Goal: Task Accomplishment & Management: Use online tool/utility

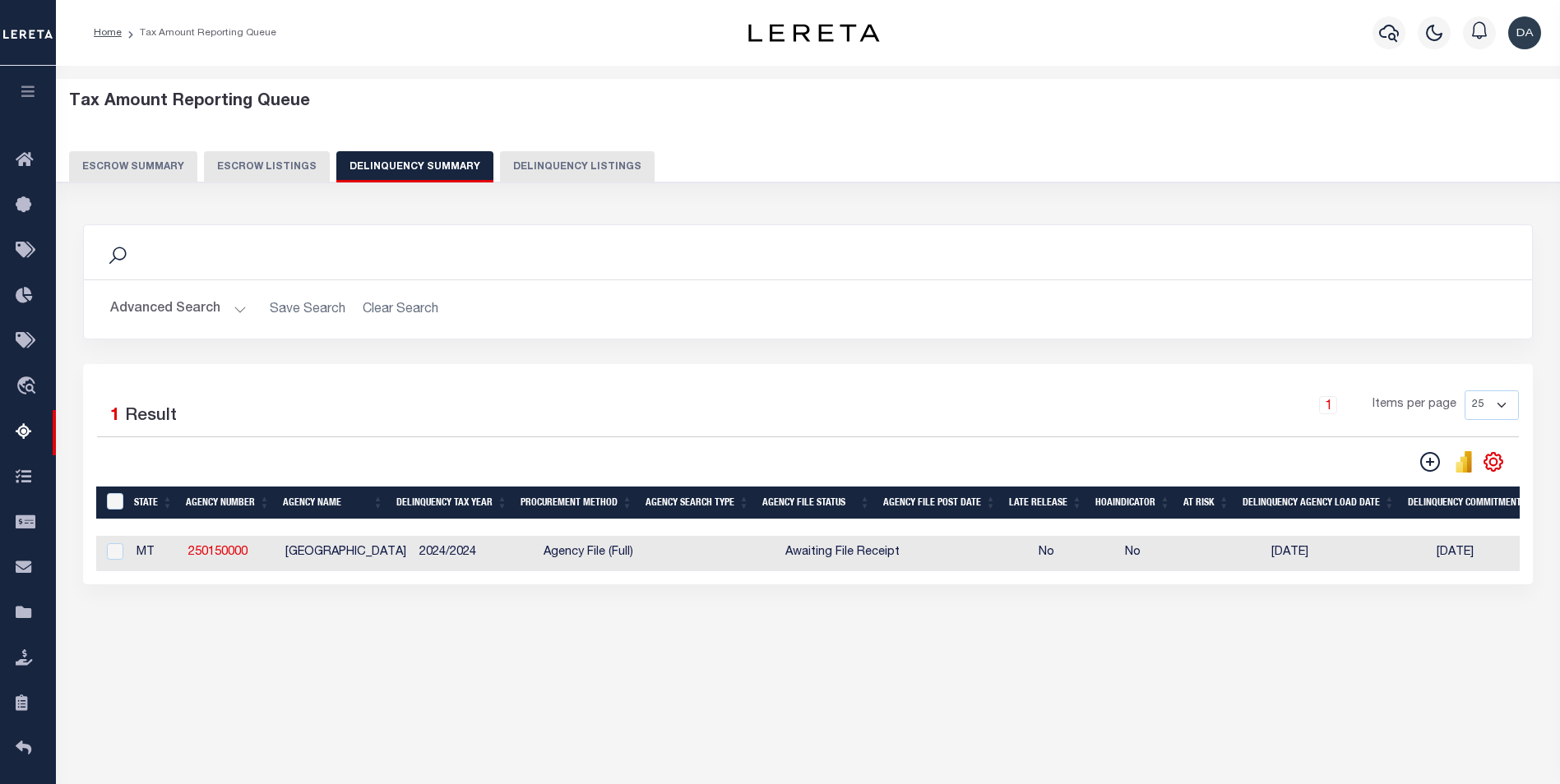
select select
click at [173, 311] on button "Advanced Search" at bounding box center [178, 309] width 136 height 32
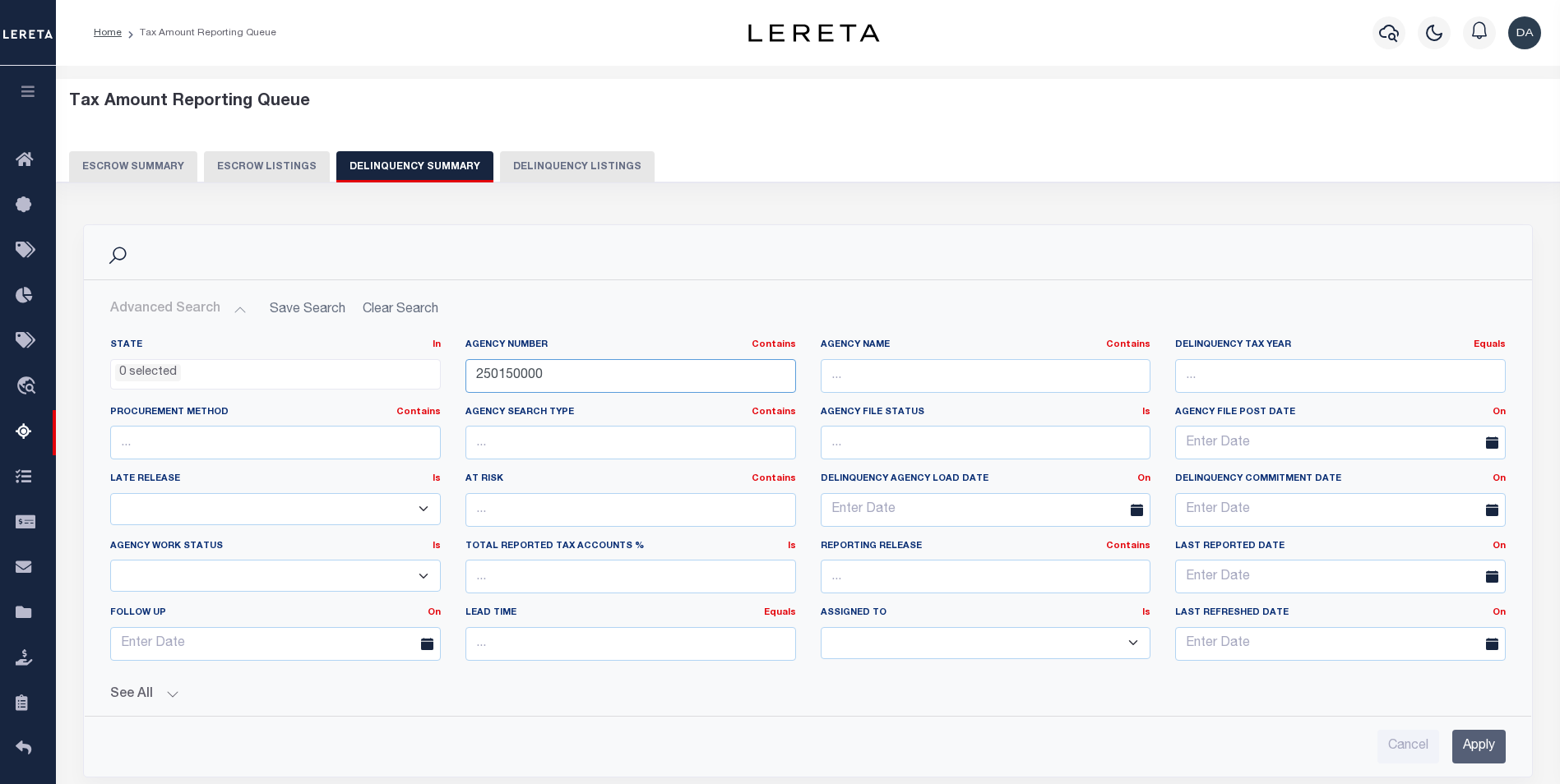
click at [550, 374] on input "250150000" at bounding box center [630, 376] width 330 height 33
click at [1488, 752] on input "Apply" at bounding box center [1478, 746] width 54 height 33
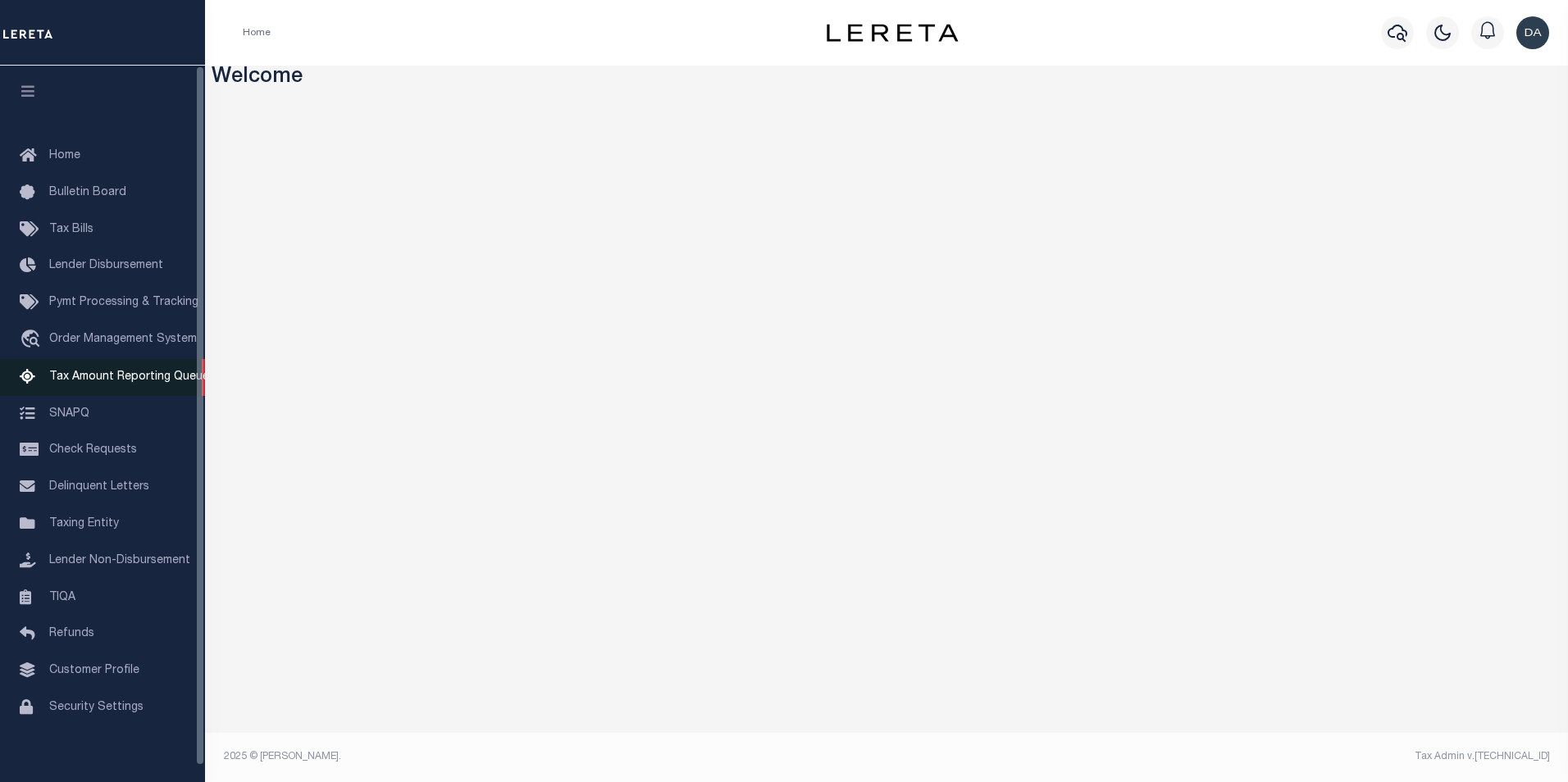
click at [119, 380] on span "Tax Amount Reporting Queue" at bounding box center [129, 377] width 160 height 11
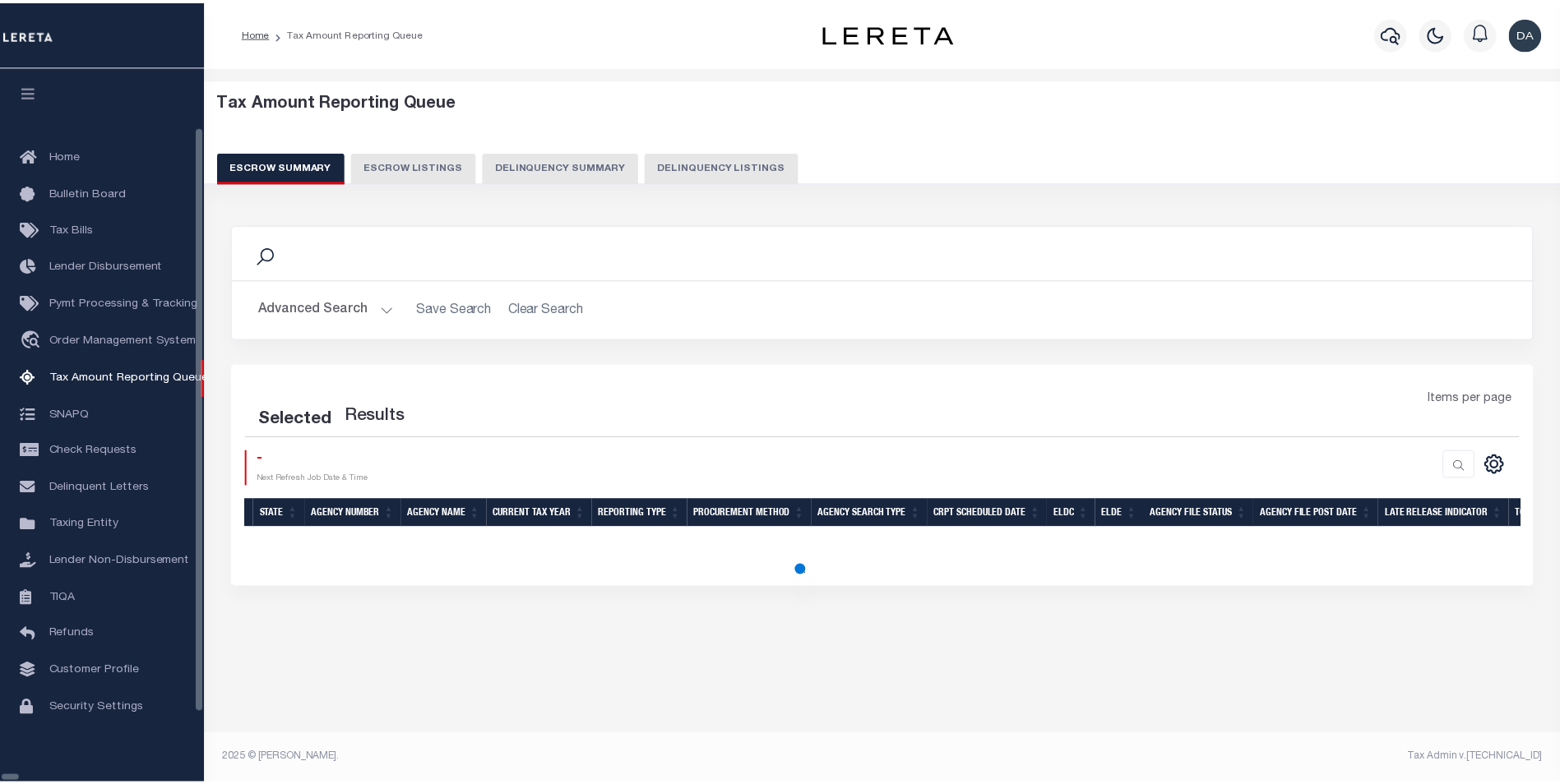
scroll to position [4, 0]
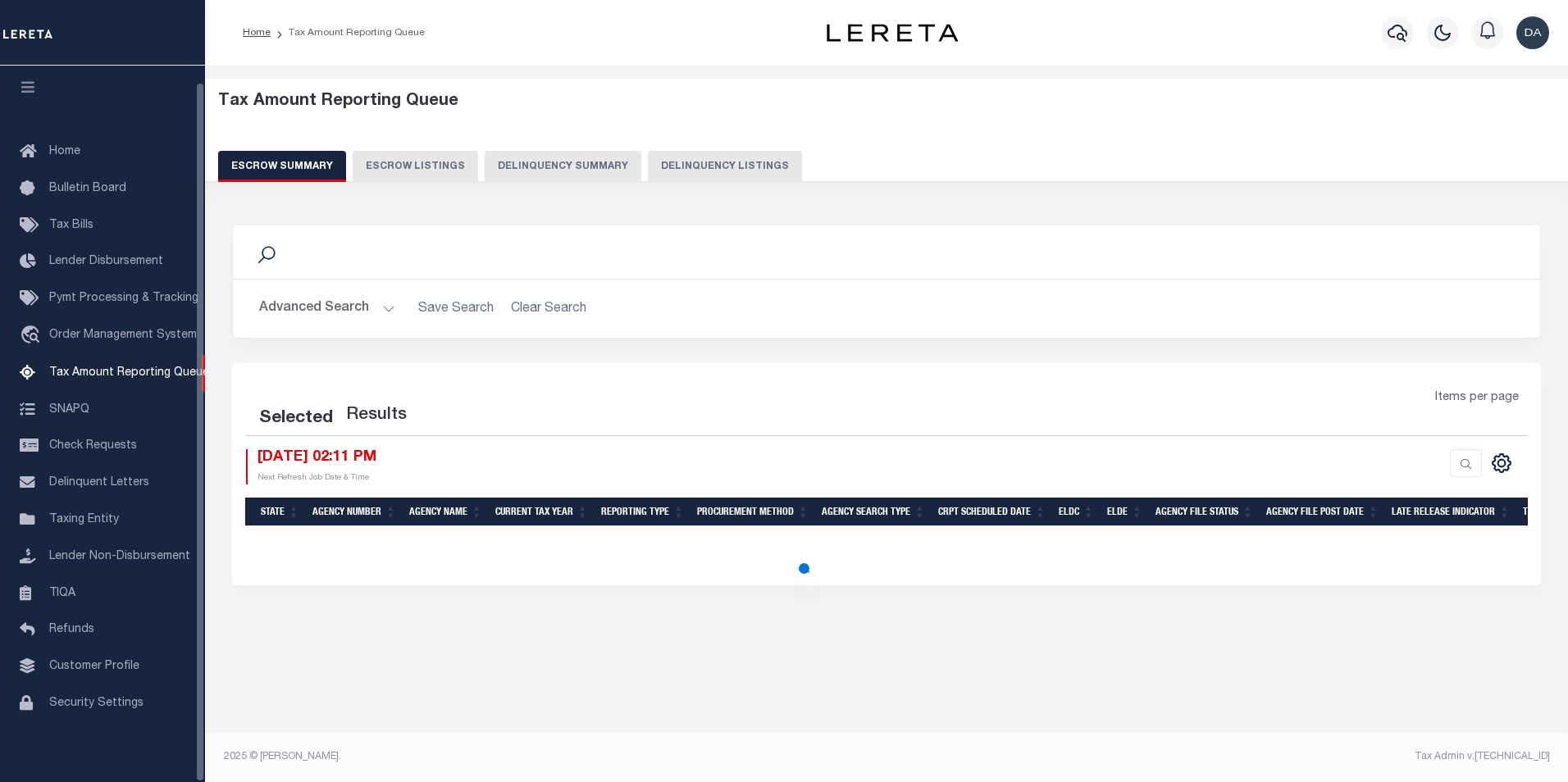
click at [567, 155] on button "Delinquency Summary" at bounding box center [563, 166] width 156 height 31
select select
select select "AnnualDelinquency"
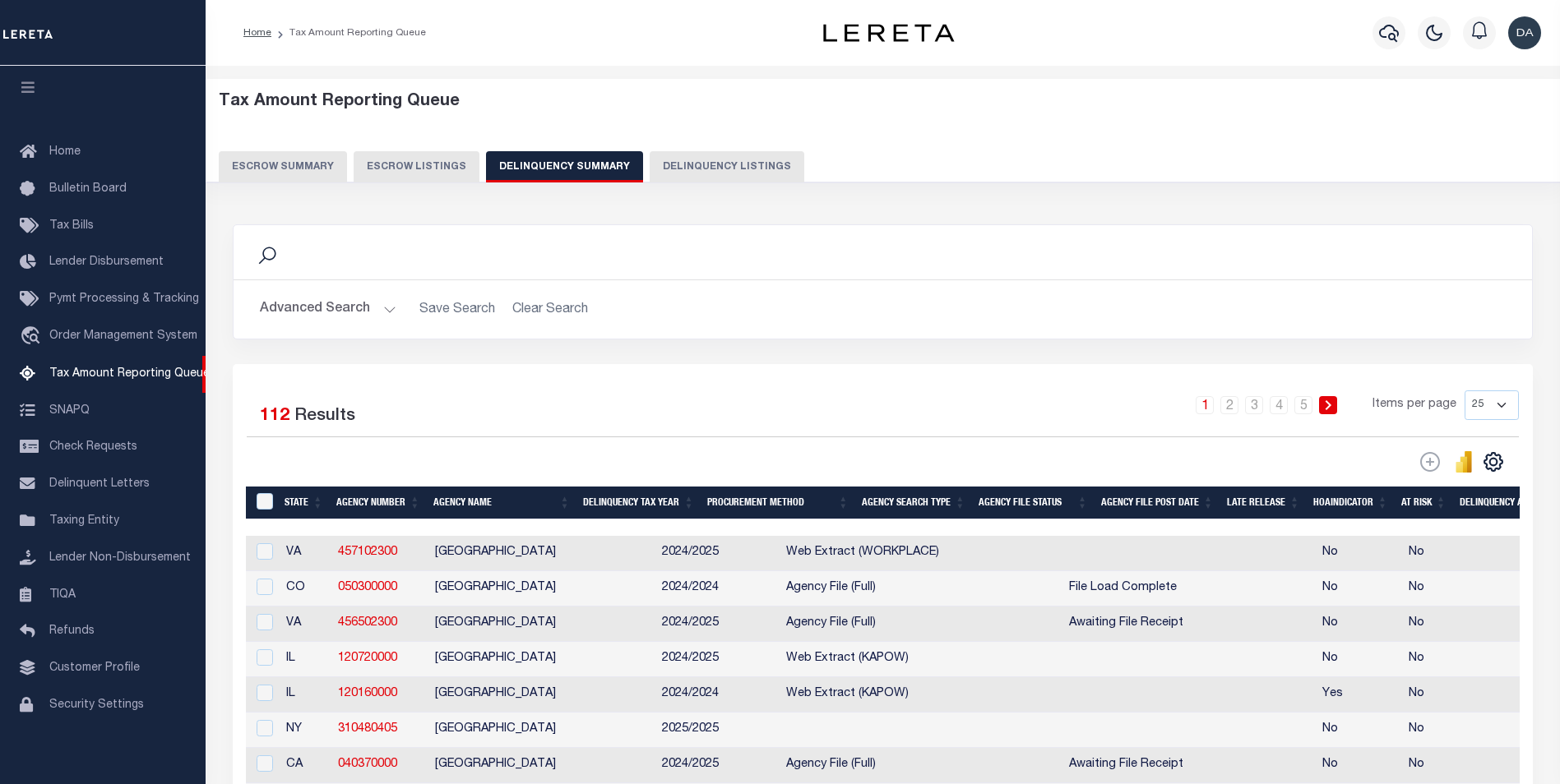
scroll to position [17, 0]
click at [349, 305] on button "Advanced Search" at bounding box center [327, 309] width 136 height 32
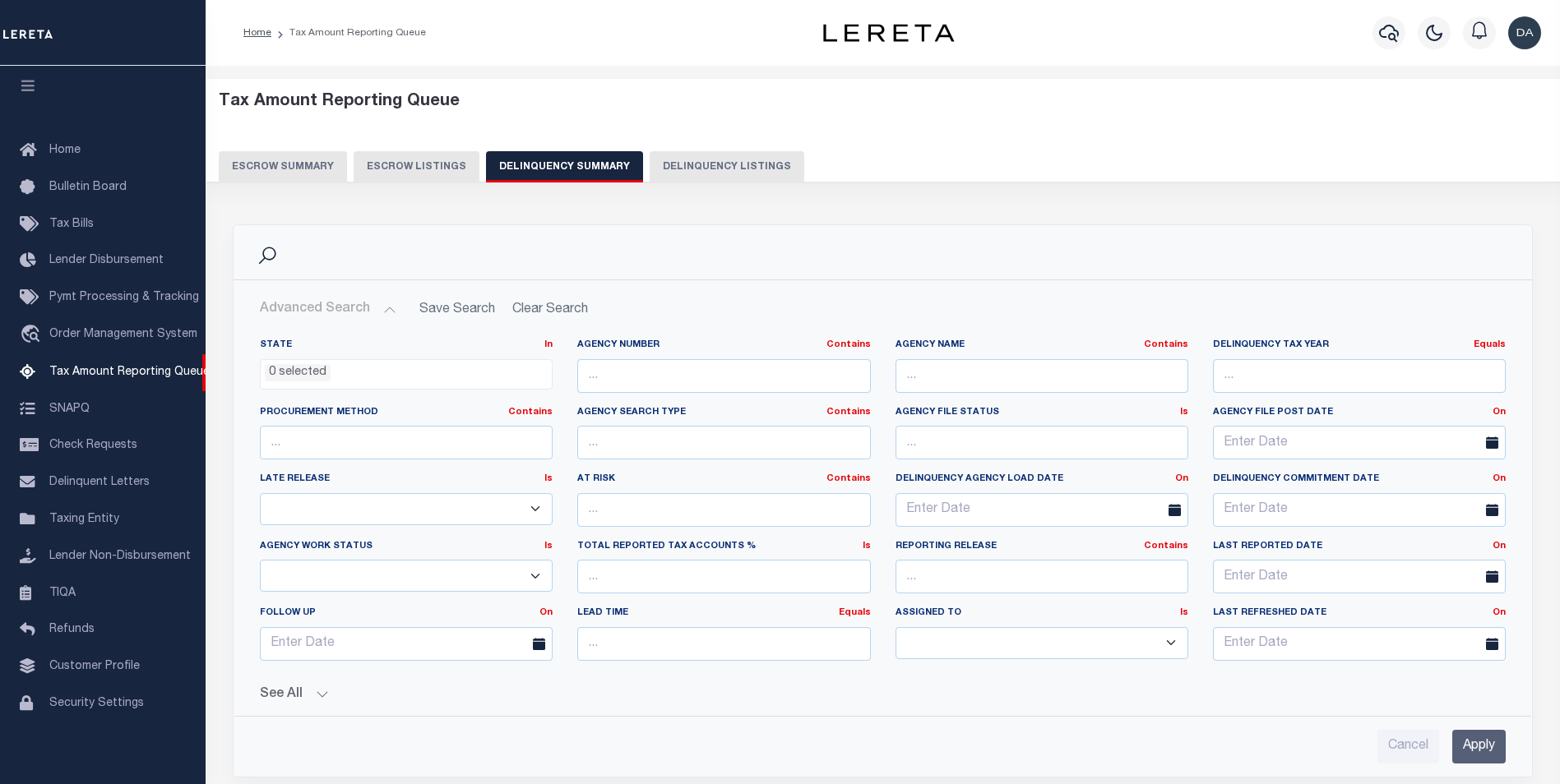
click at [298, 691] on button "See All" at bounding box center [882, 695] width 1246 height 16
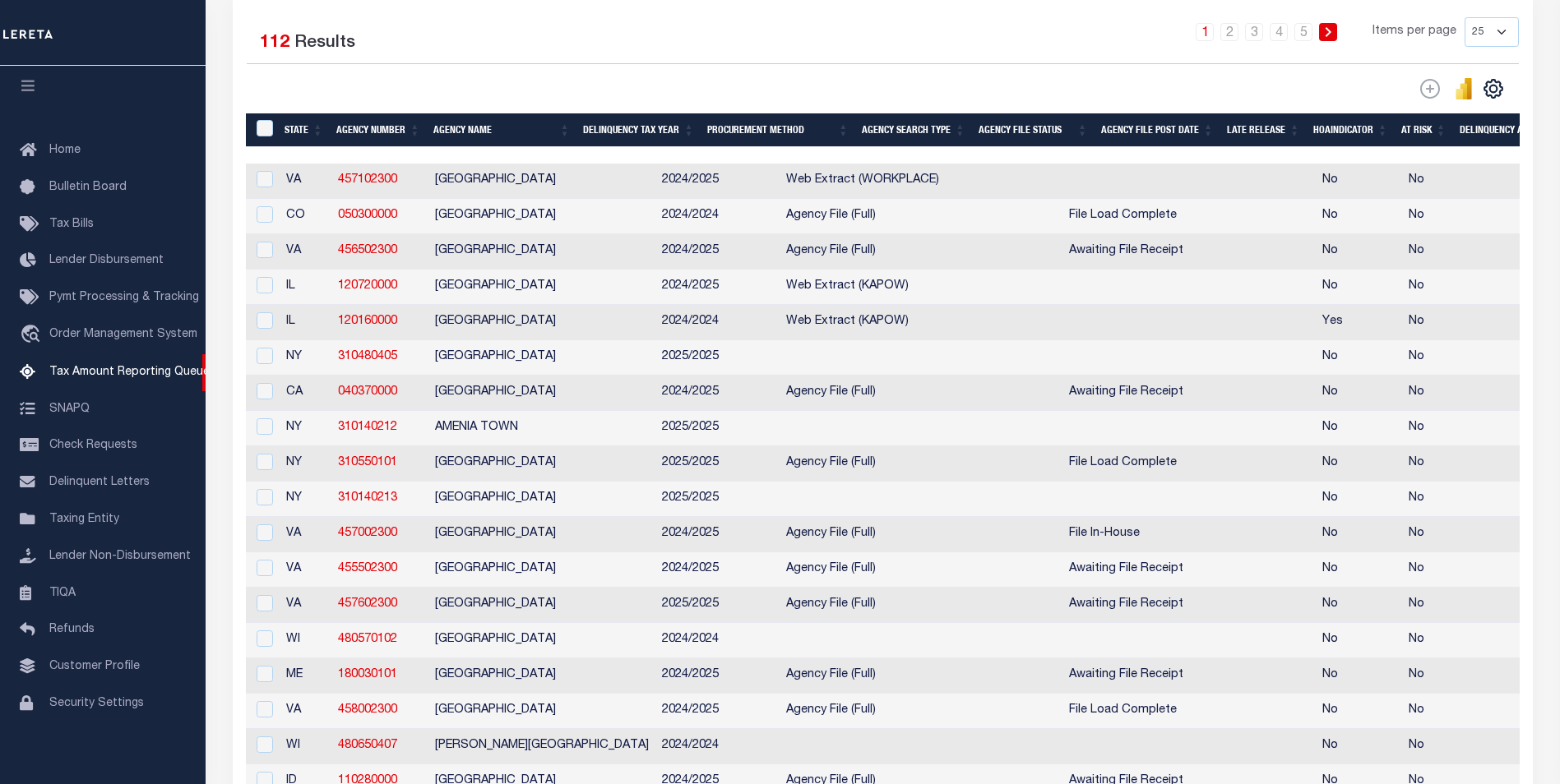
scroll to position [0, 183]
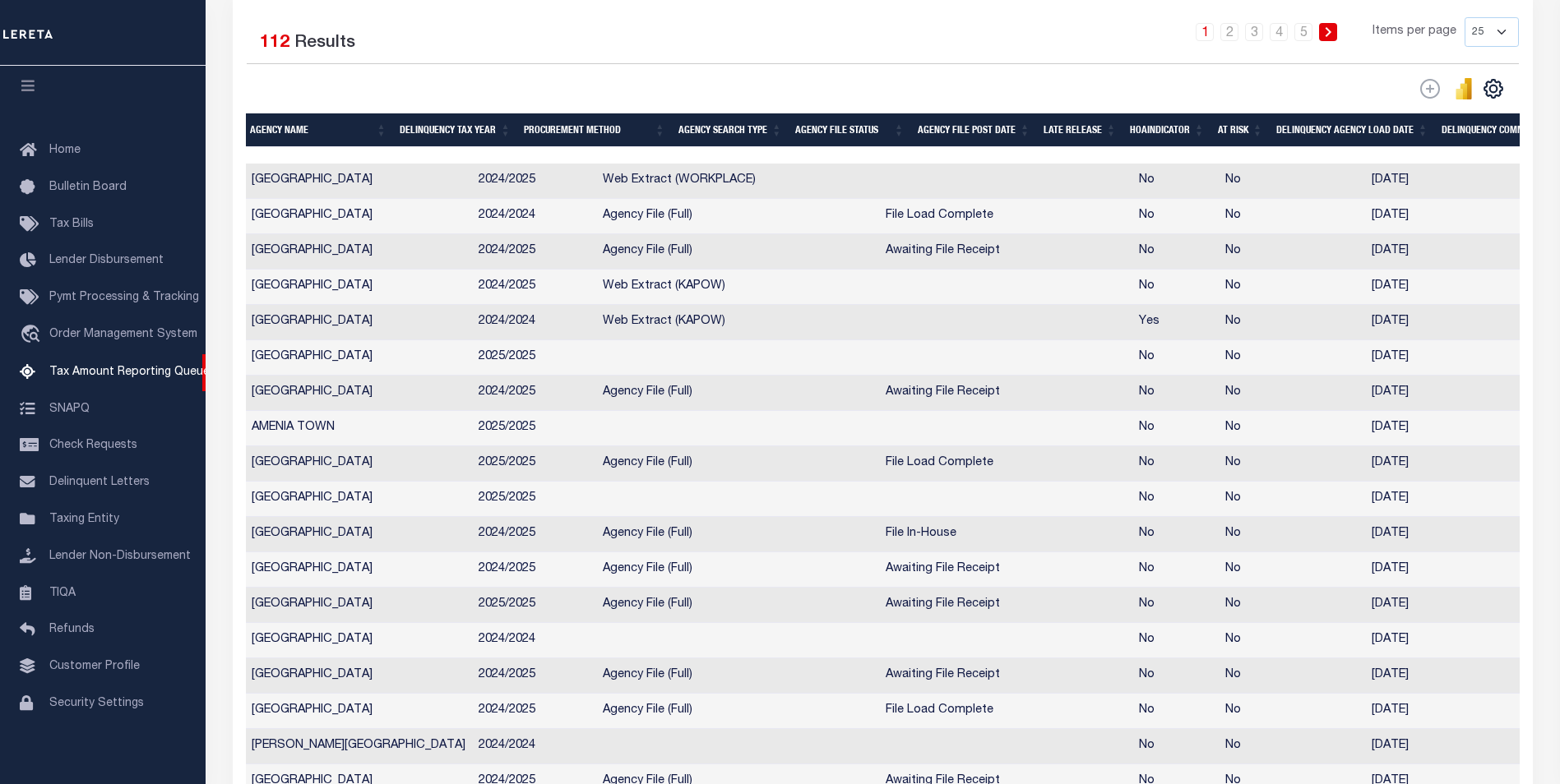
drag, startPoint x: 538, startPoint y: 545, endPoint x: 772, endPoint y: 551, distance: 234.1
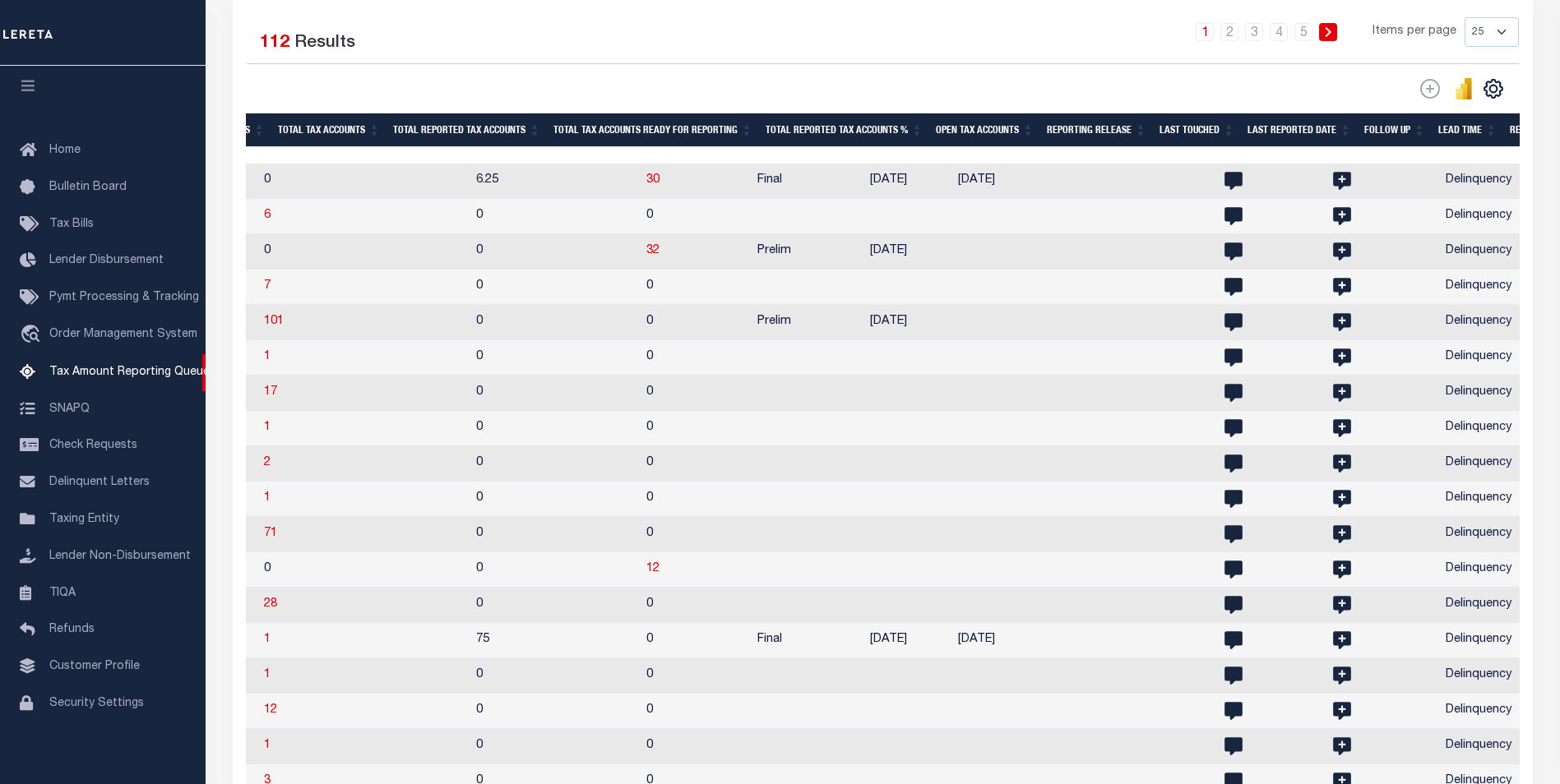
scroll to position [0, 2013]
drag, startPoint x: 519, startPoint y: 557, endPoint x: 709, endPoint y: 565, distance: 190.2
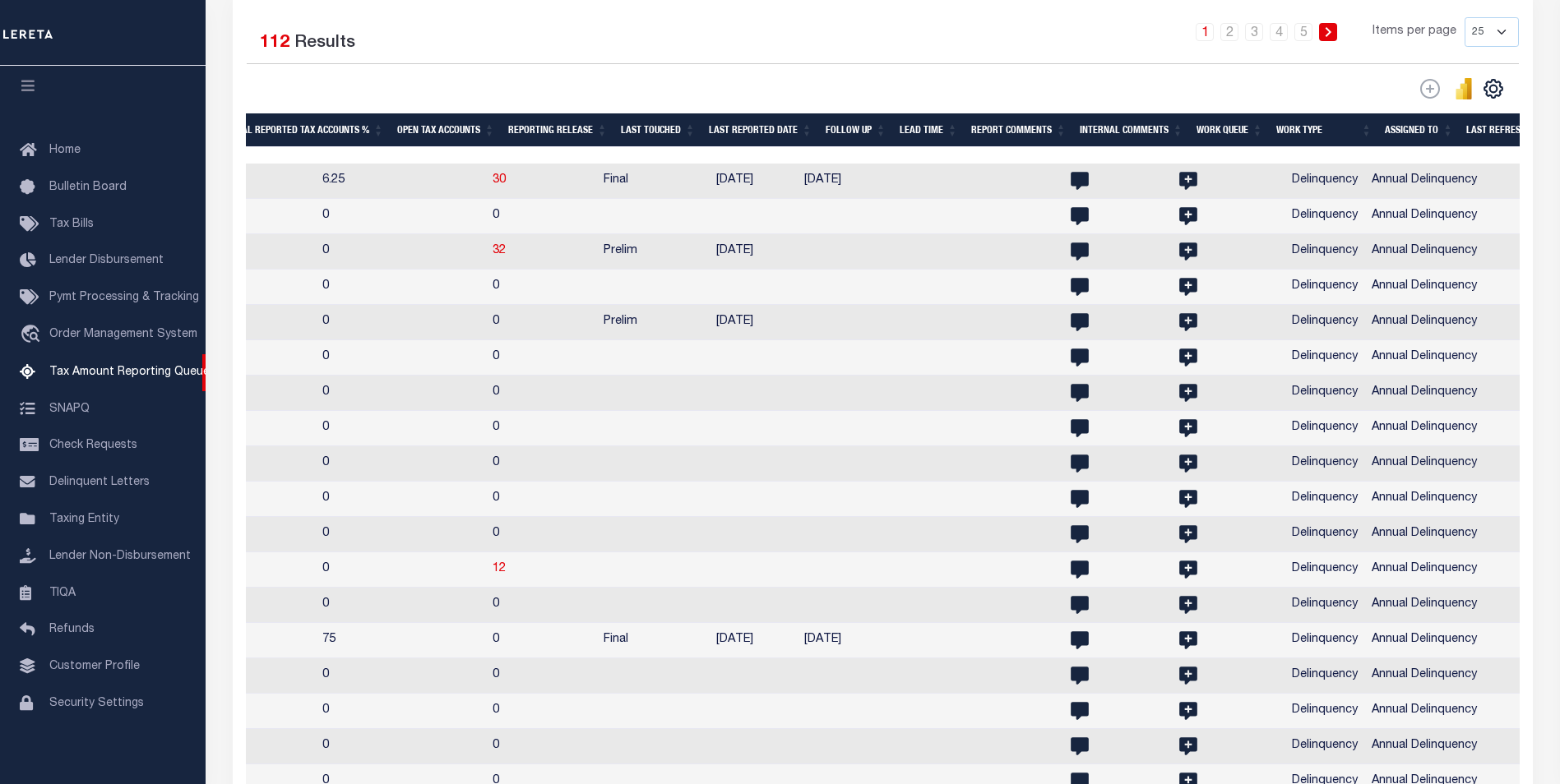
scroll to position [0, 1806]
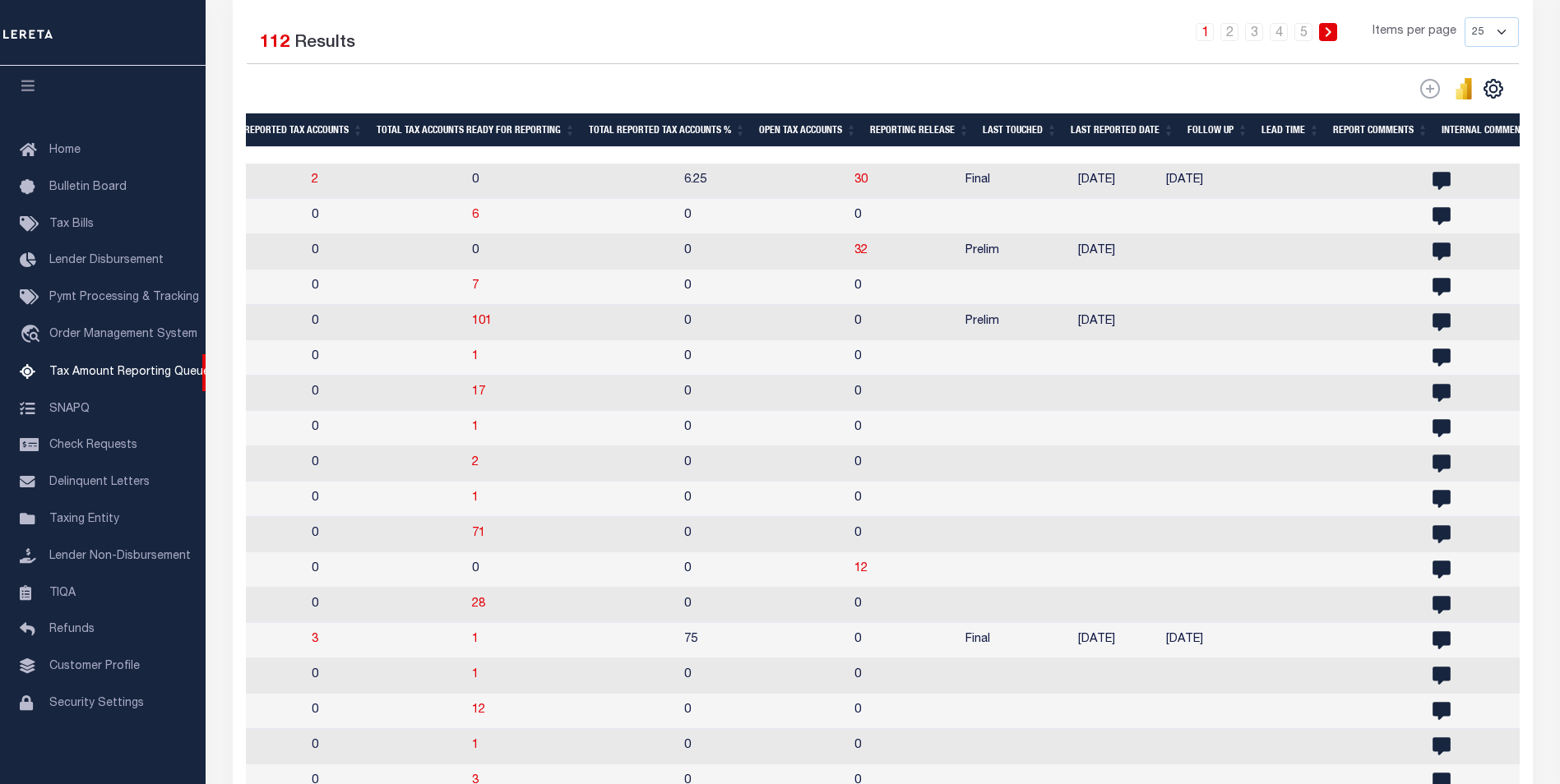
drag, startPoint x: 778, startPoint y: 568, endPoint x: 537, endPoint y: 567, distance: 241.0
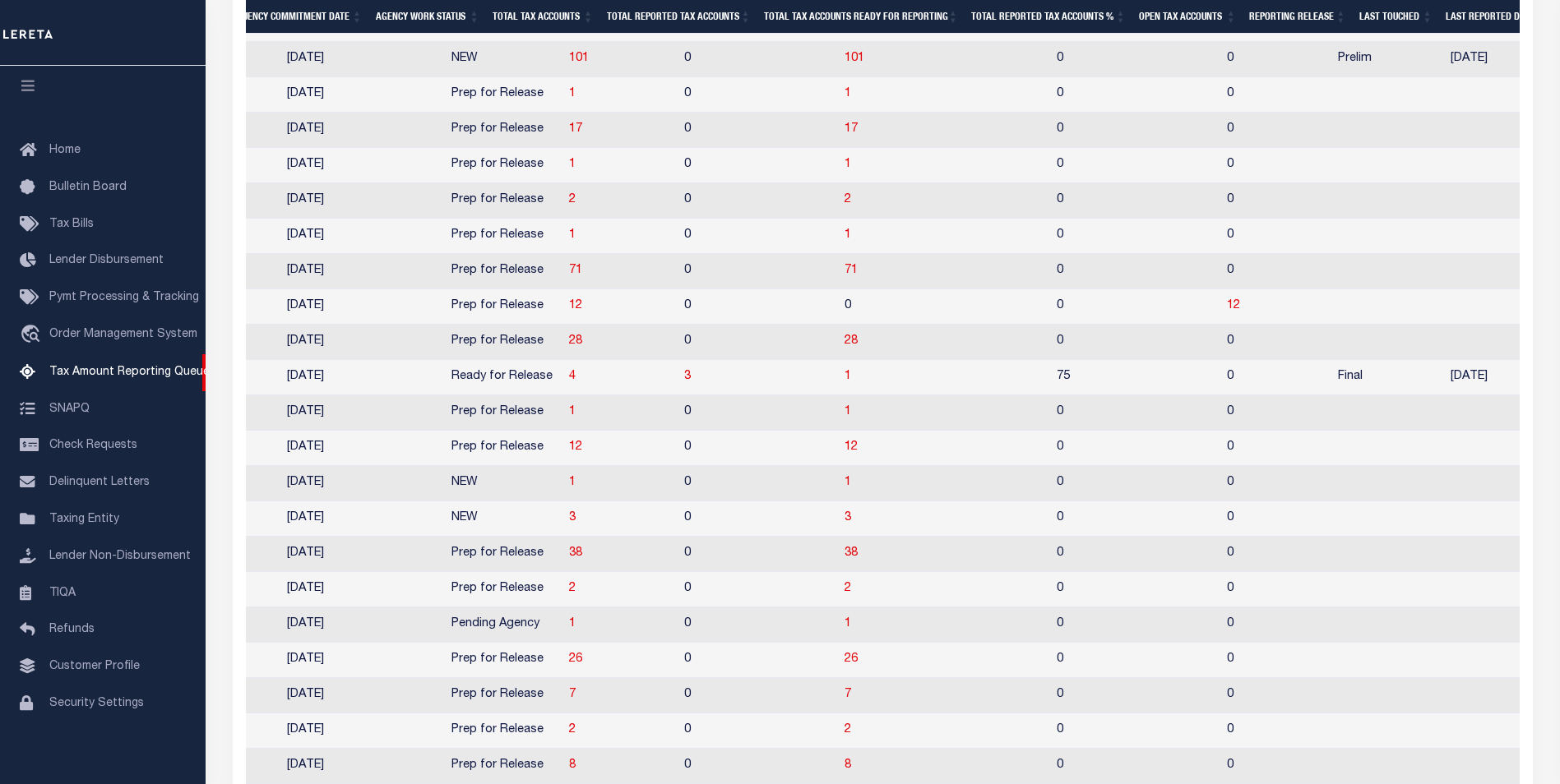
scroll to position [1348, 0]
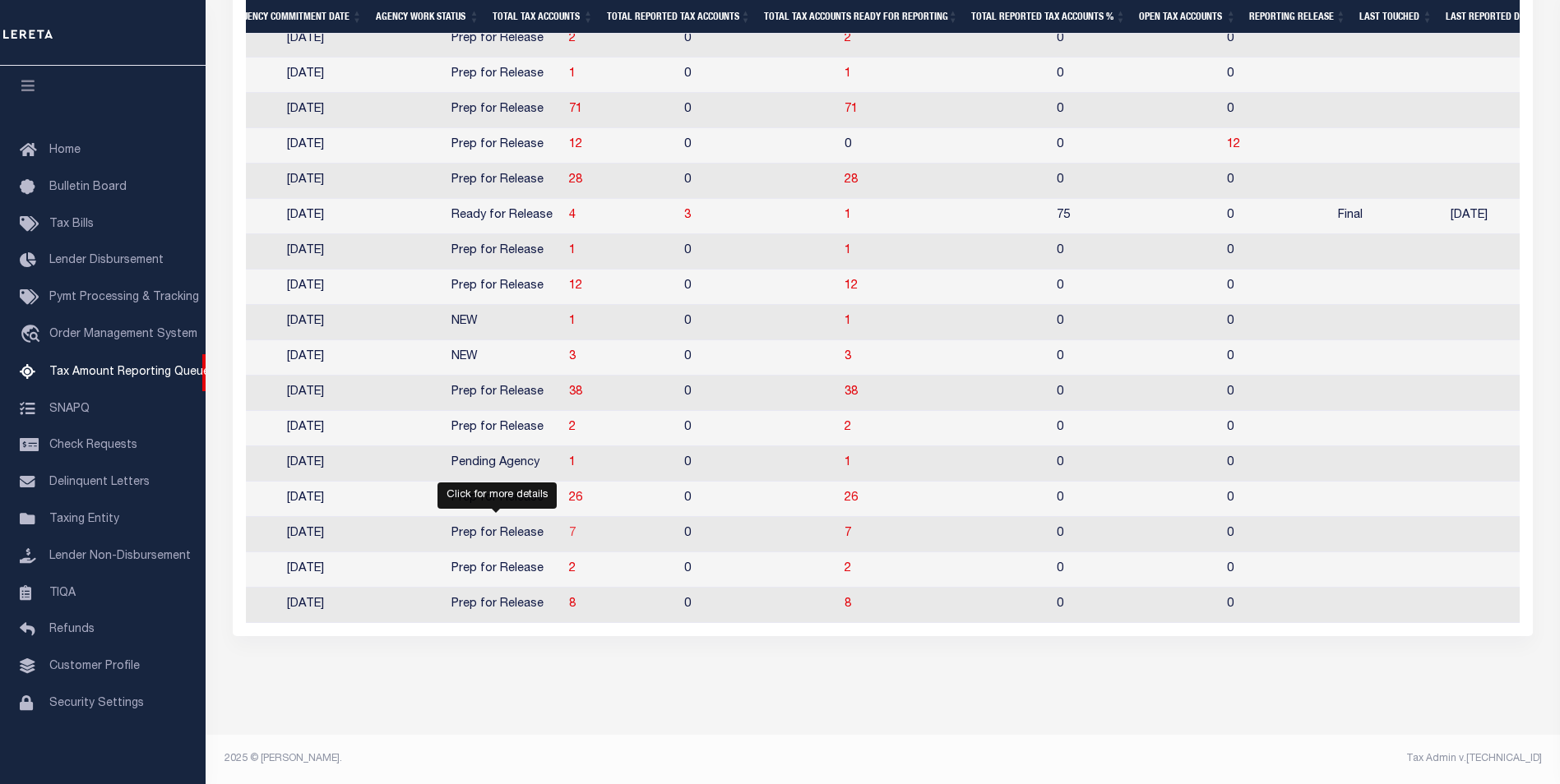
click at [569, 528] on span "7" at bounding box center [571, 533] width 6 height 11
select select "100"
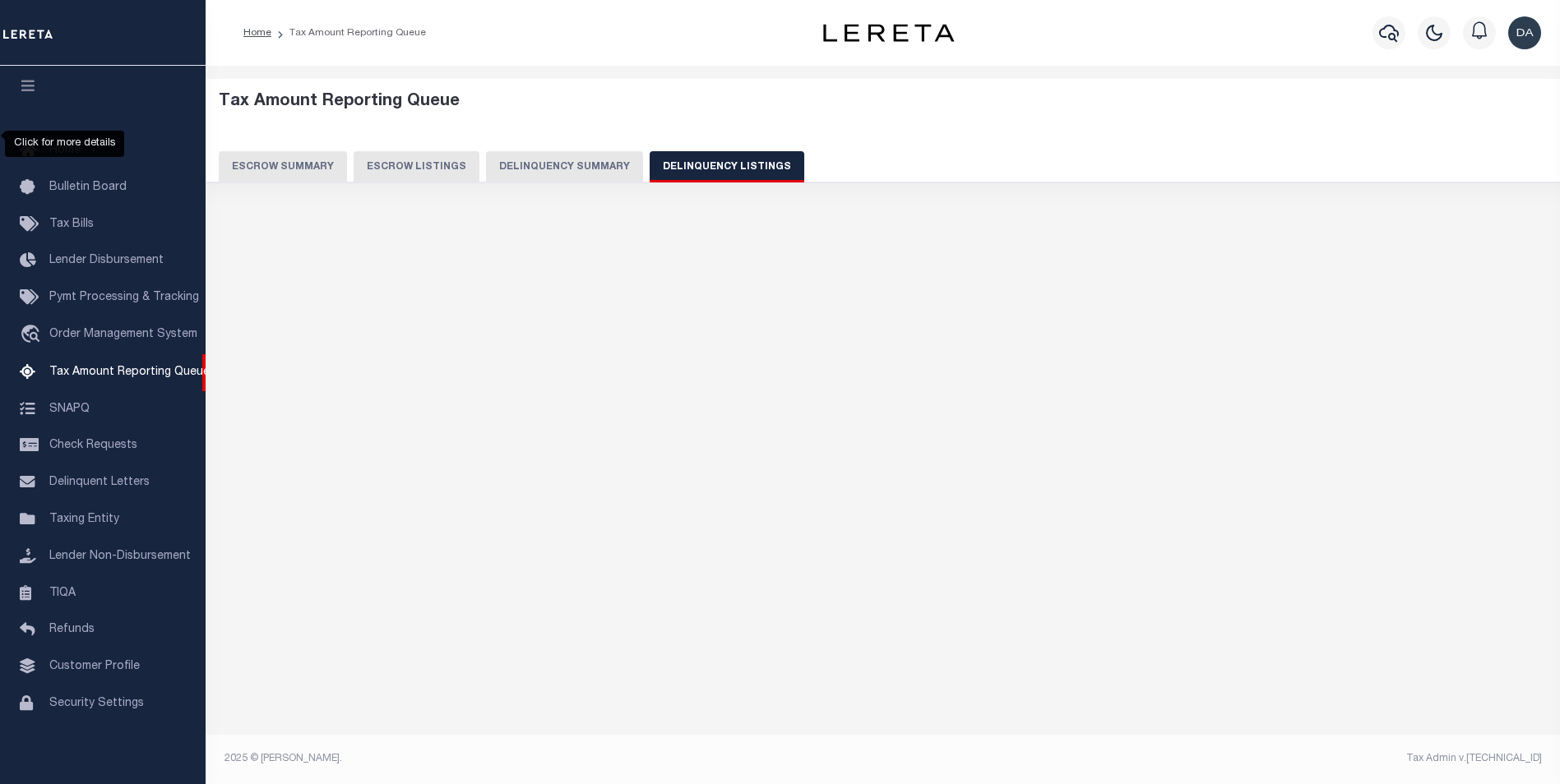
scroll to position [0, 0]
select select "100"
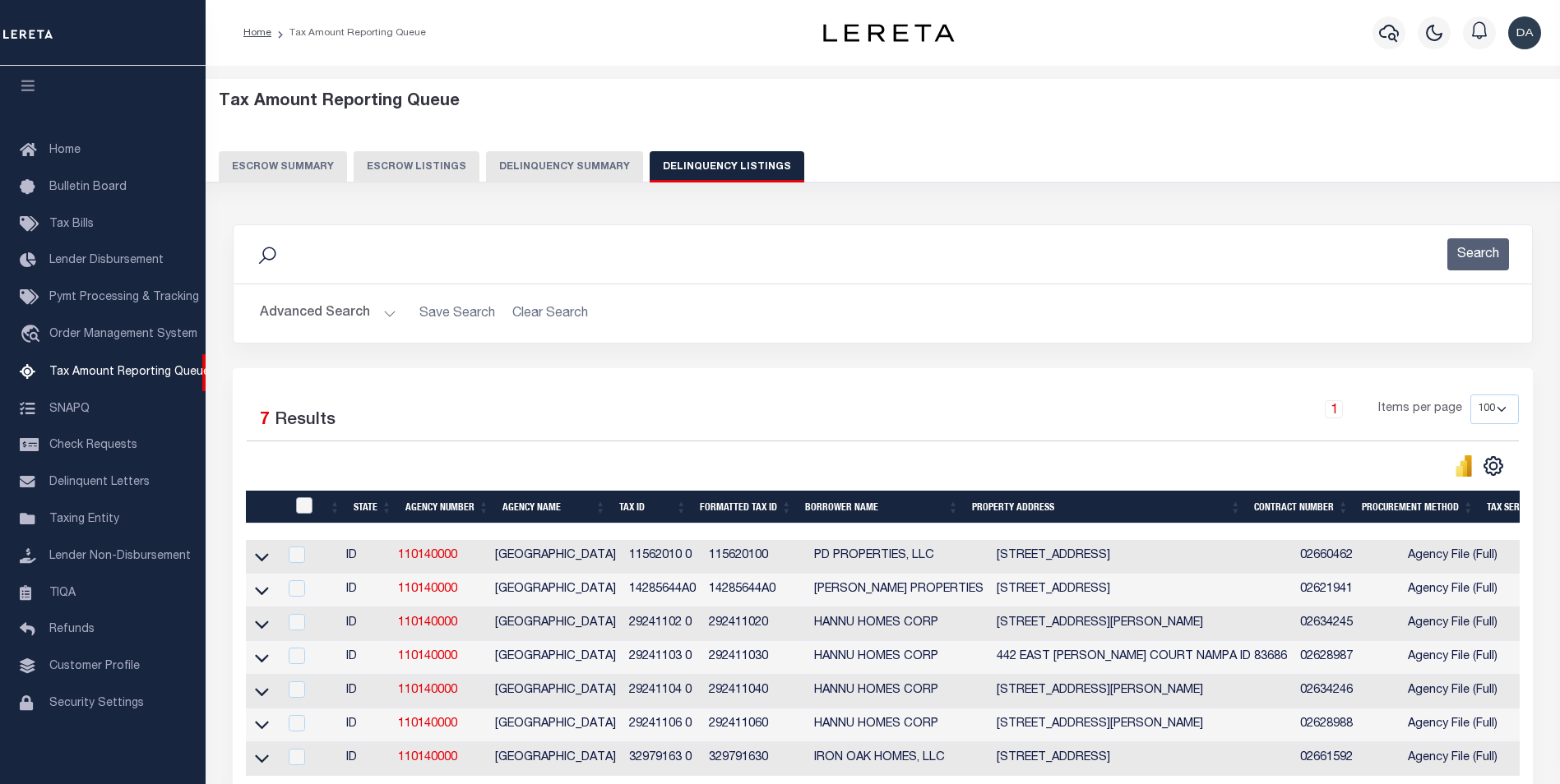
click at [306, 514] on input "checkbox" at bounding box center [304, 505] width 17 height 17
checkbox input "true"
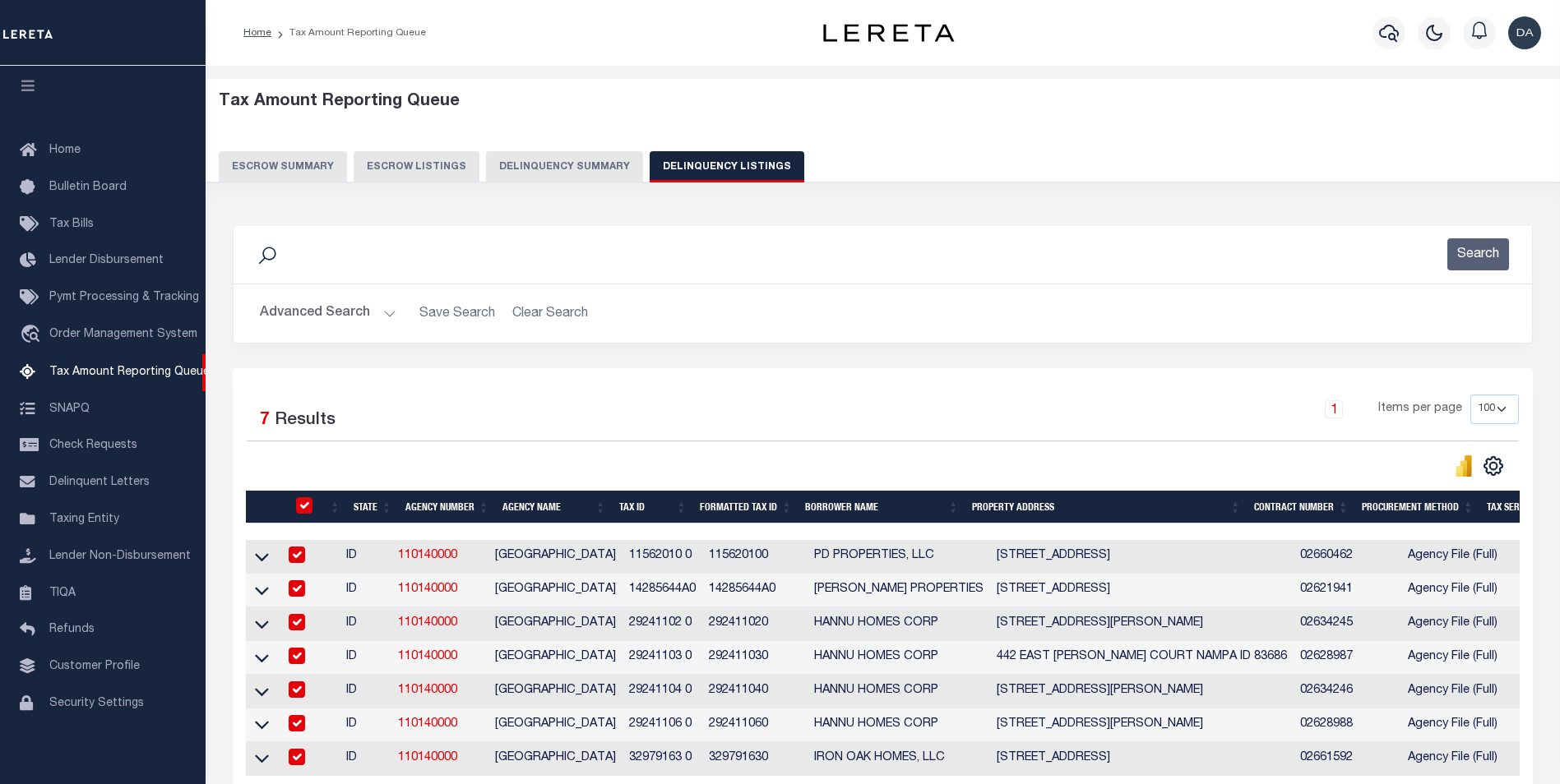
checkbox input "true"
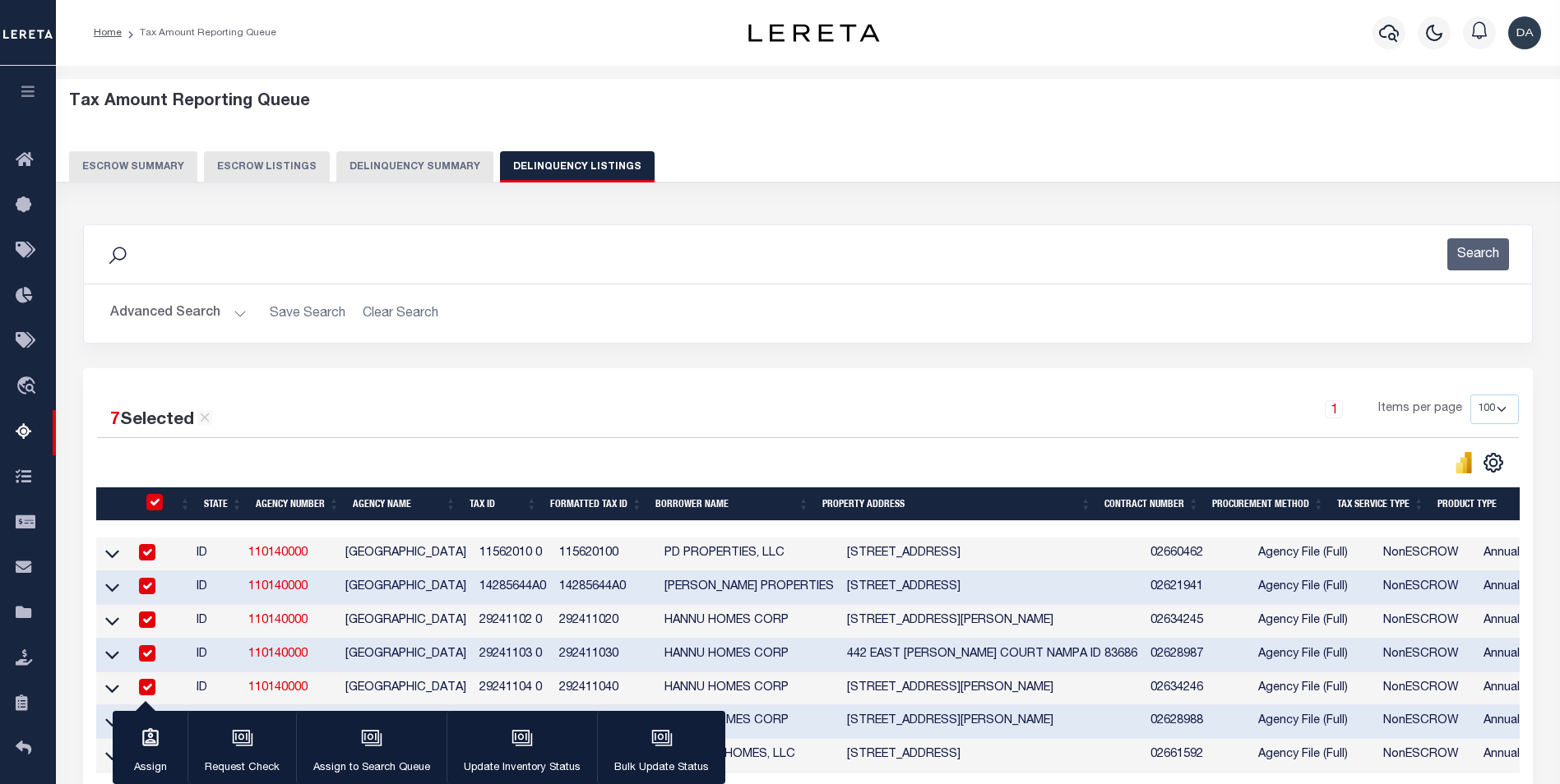
click at [372, 443] on div "7 Selected 7 Results 1 Items per page 10 25 50 100 500" at bounding box center [807, 434] width 1448 height 80
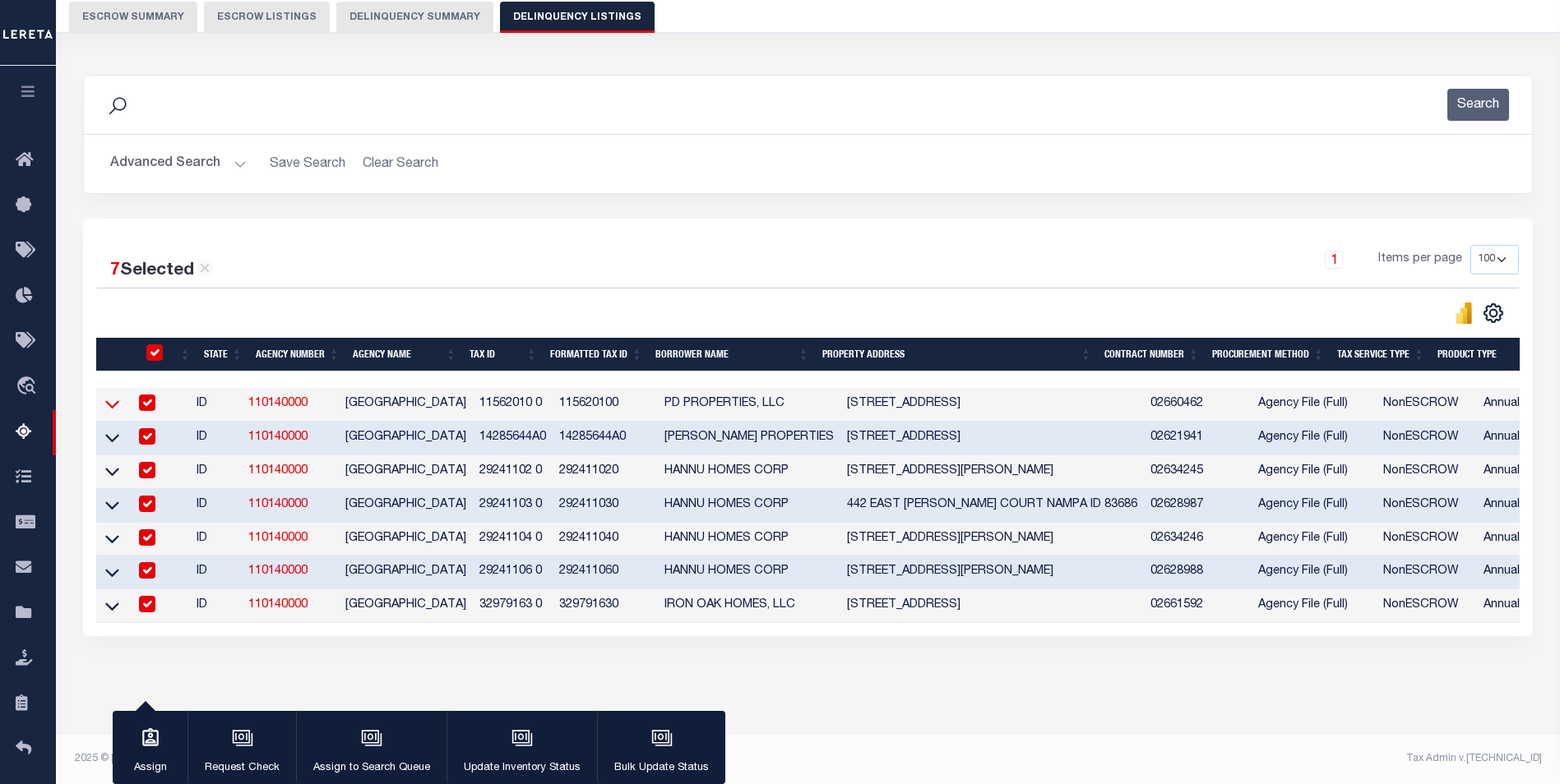
click at [115, 395] on icon at bounding box center [113, 404] width 14 height 18
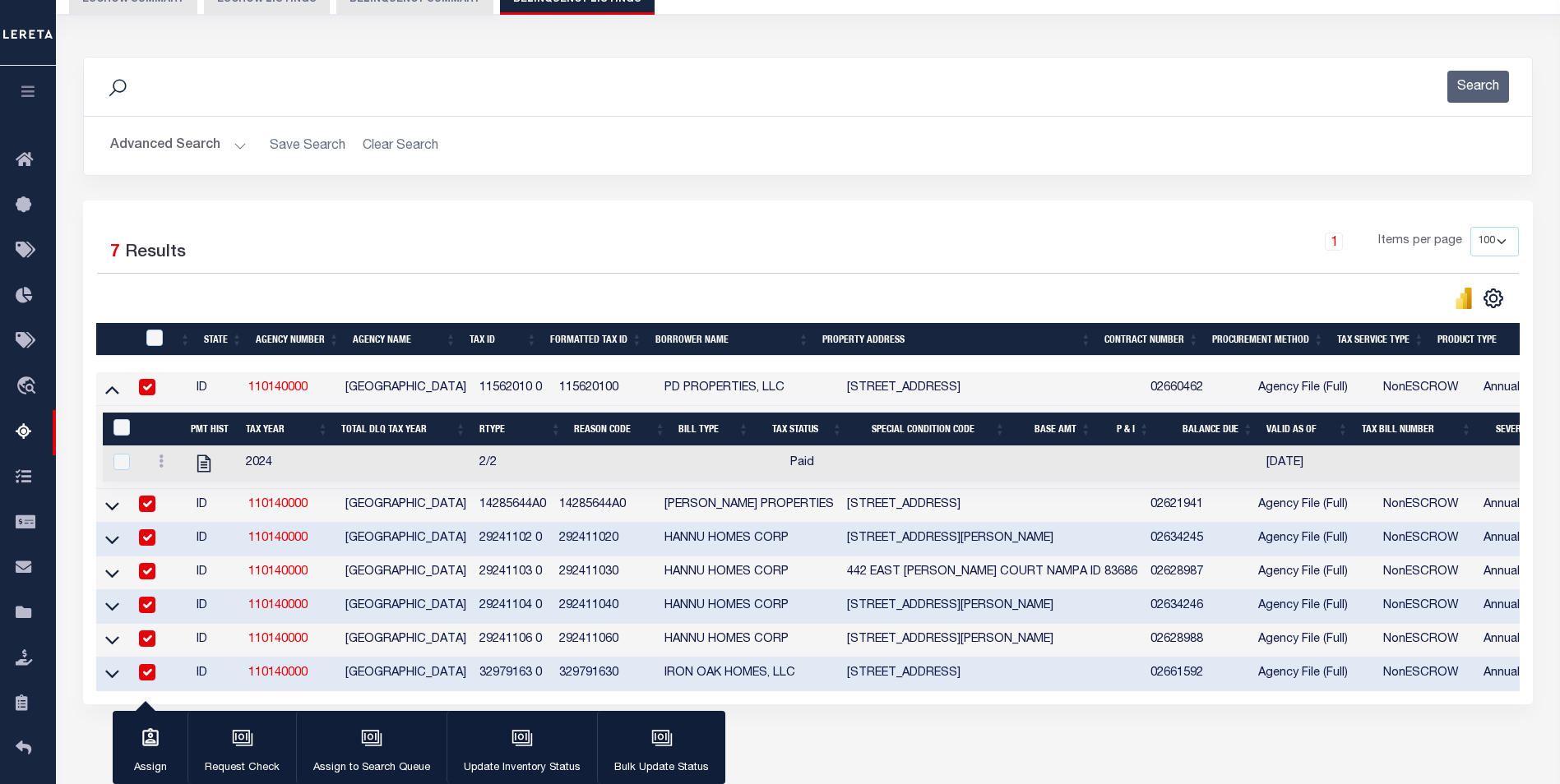
scroll to position [254, 0]
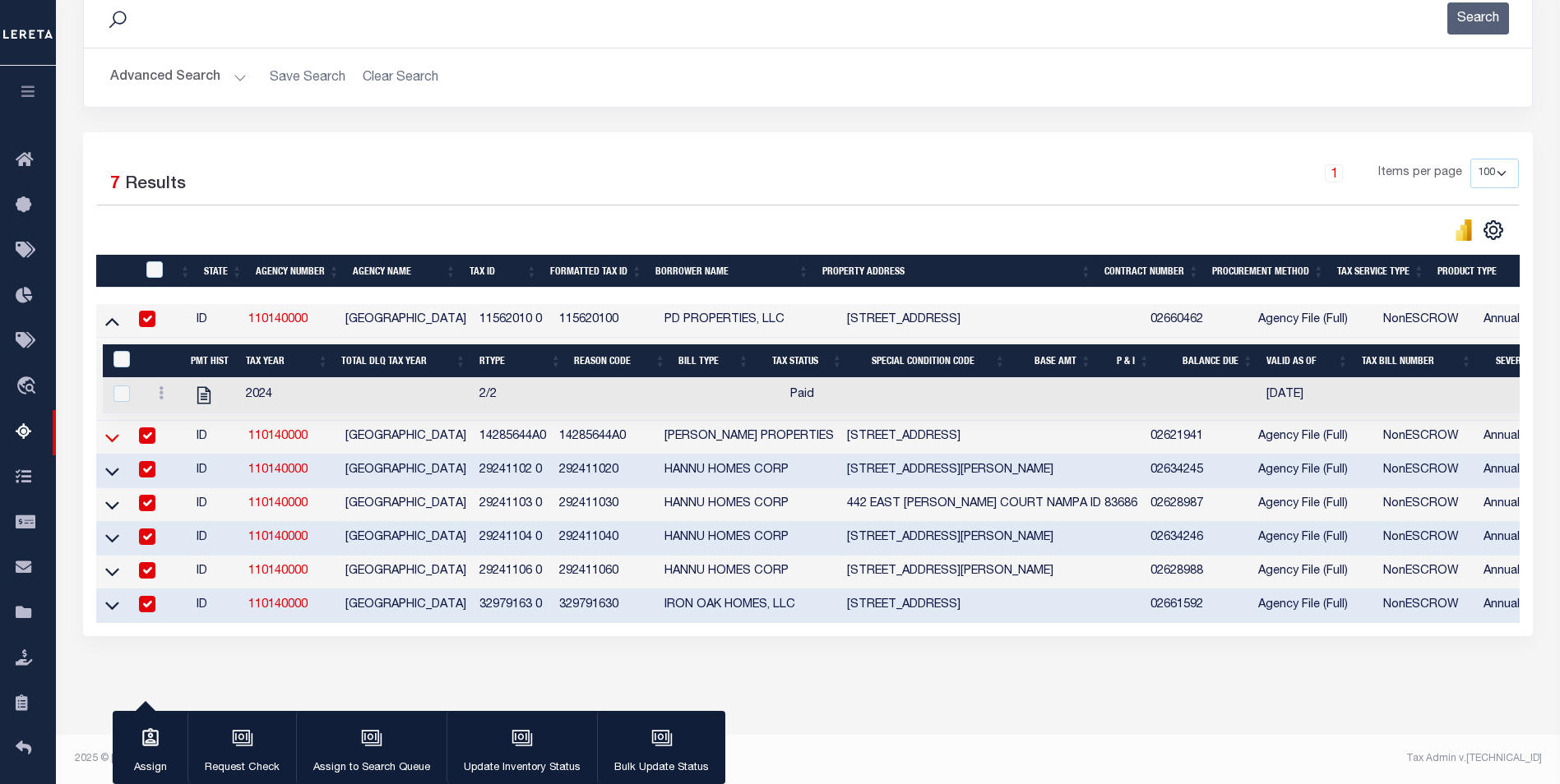
click at [109, 429] on icon at bounding box center [113, 437] width 14 height 18
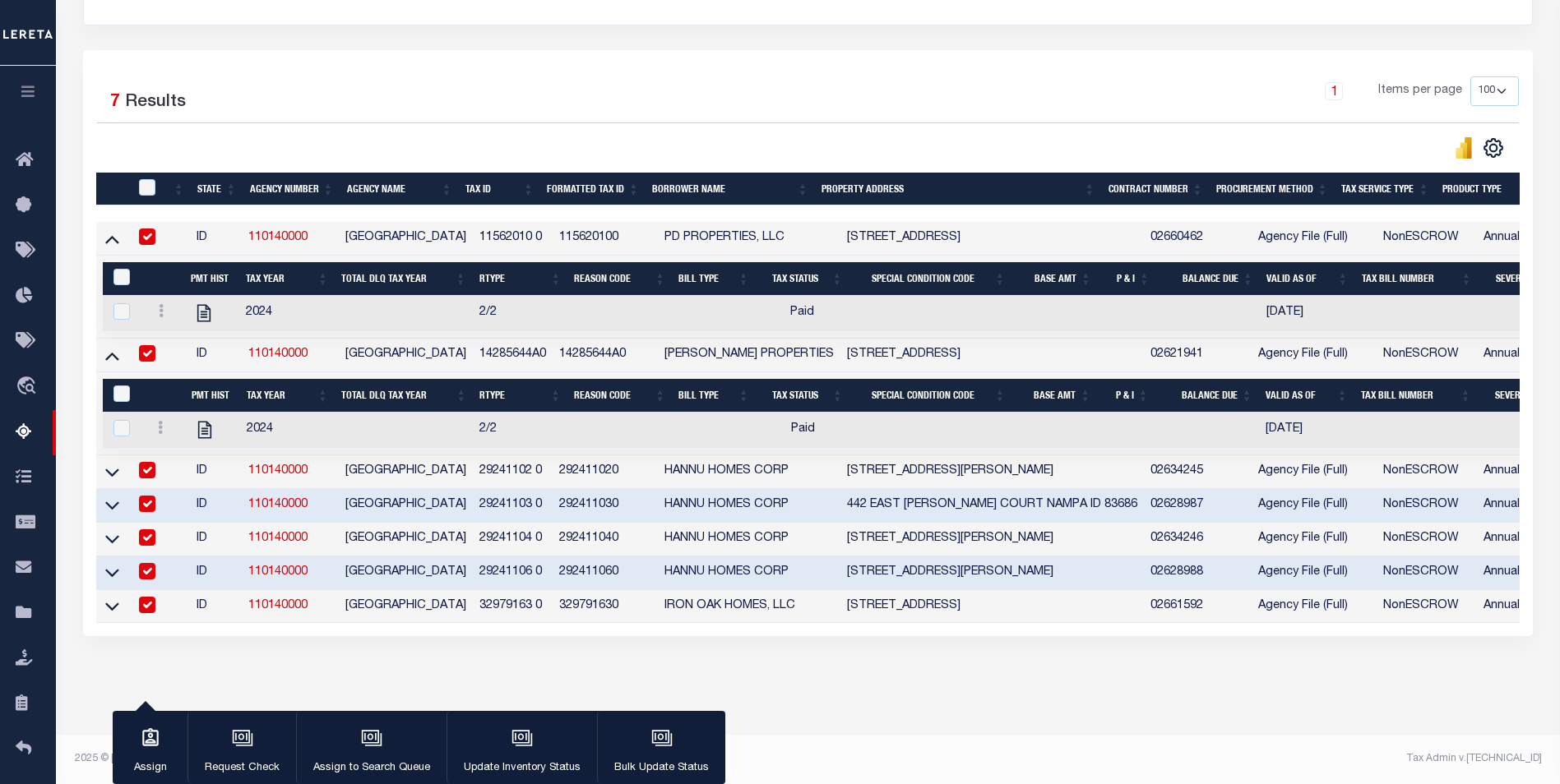
scroll to position [0, 0]
click at [107, 464] on icon at bounding box center [113, 473] width 14 height 18
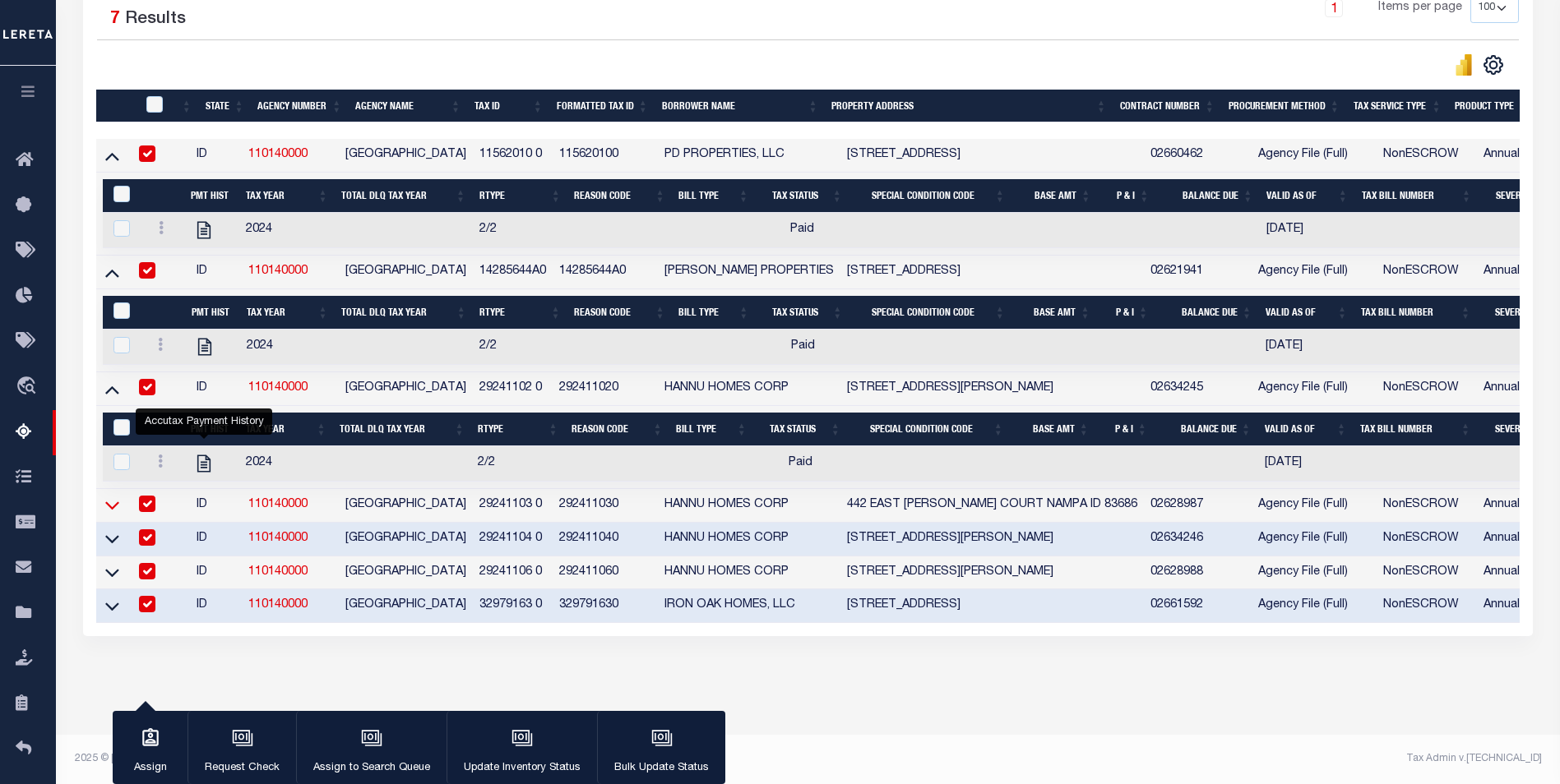
click at [114, 496] on icon at bounding box center [113, 505] width 14 height 18
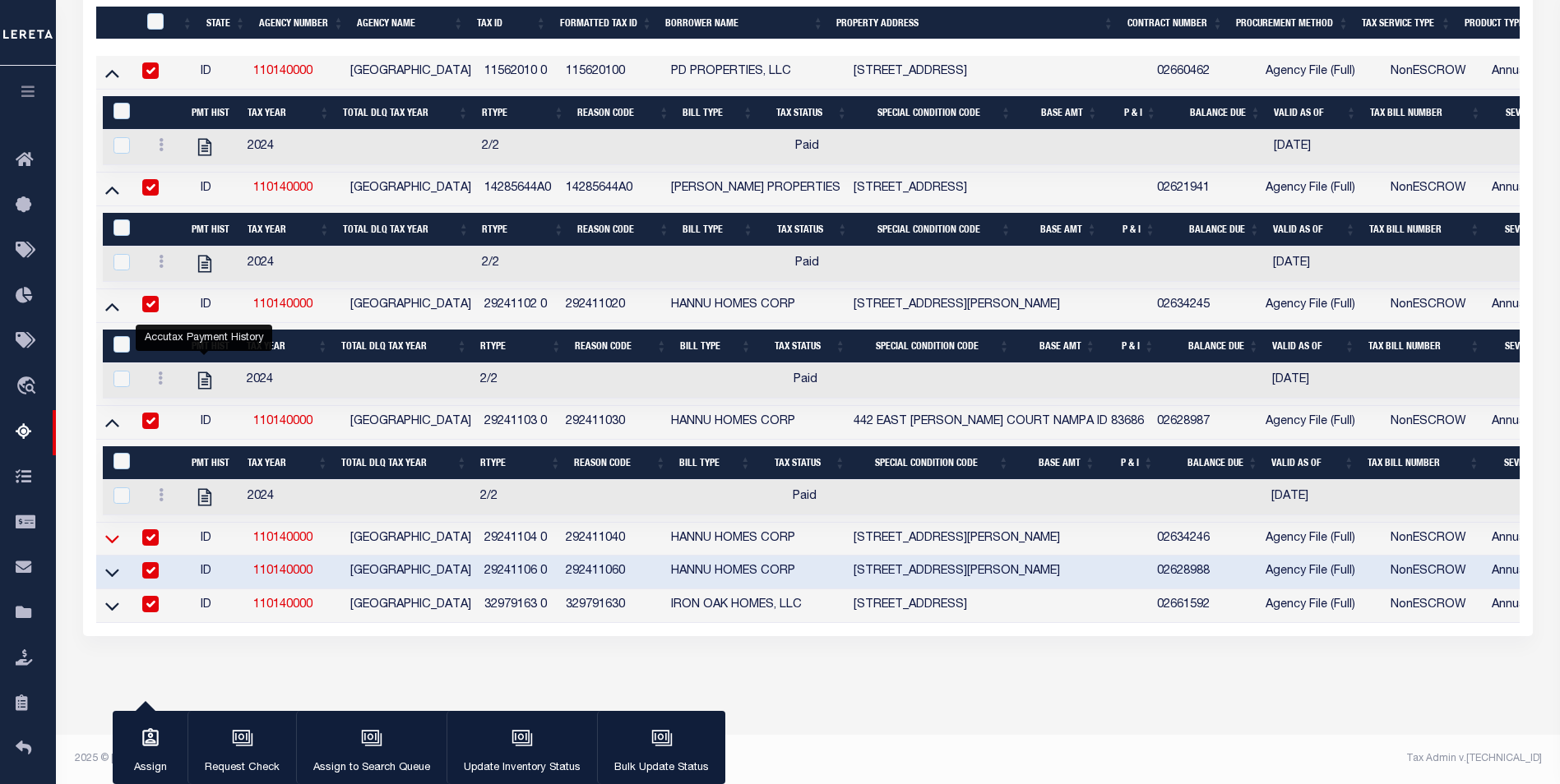
click at [114, 536] on icon at bounding box center [113, 539] width 14 height 8
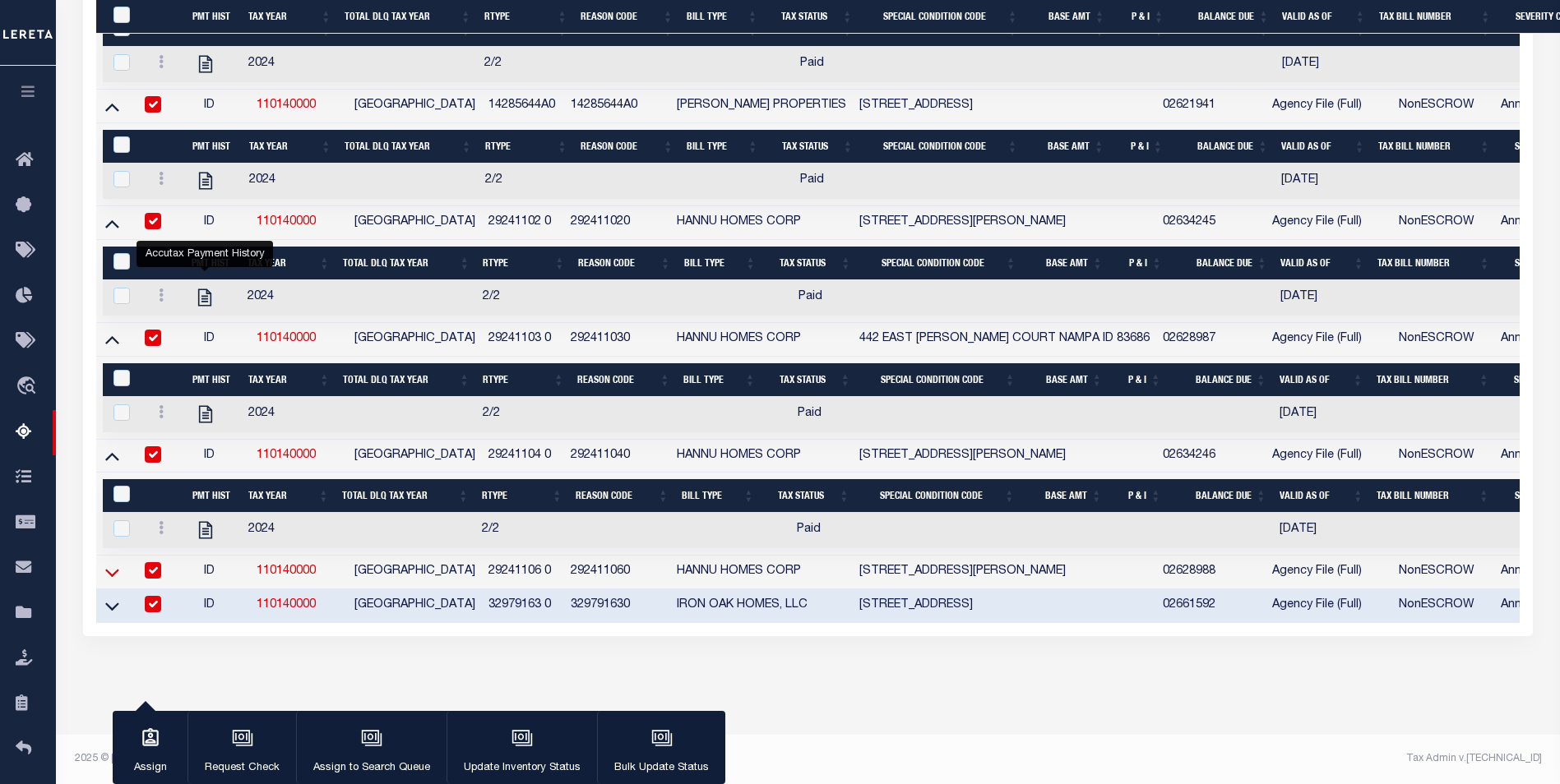
click at [111, 566] on icon at bounding box center [113, 573] width 14 height 18
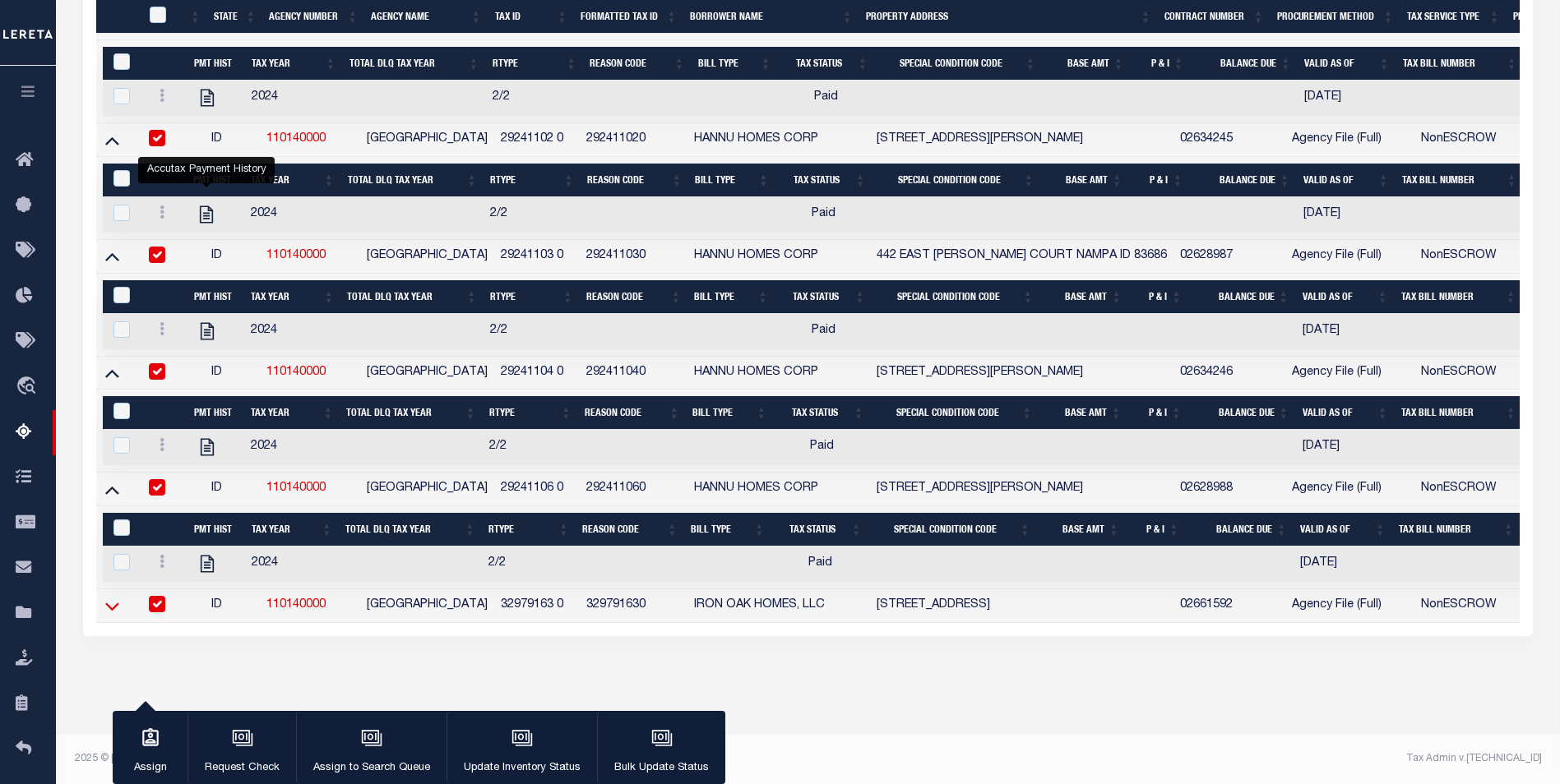
click at [113, 597] on icon at bounding box center [113, 606] width 14 height 18
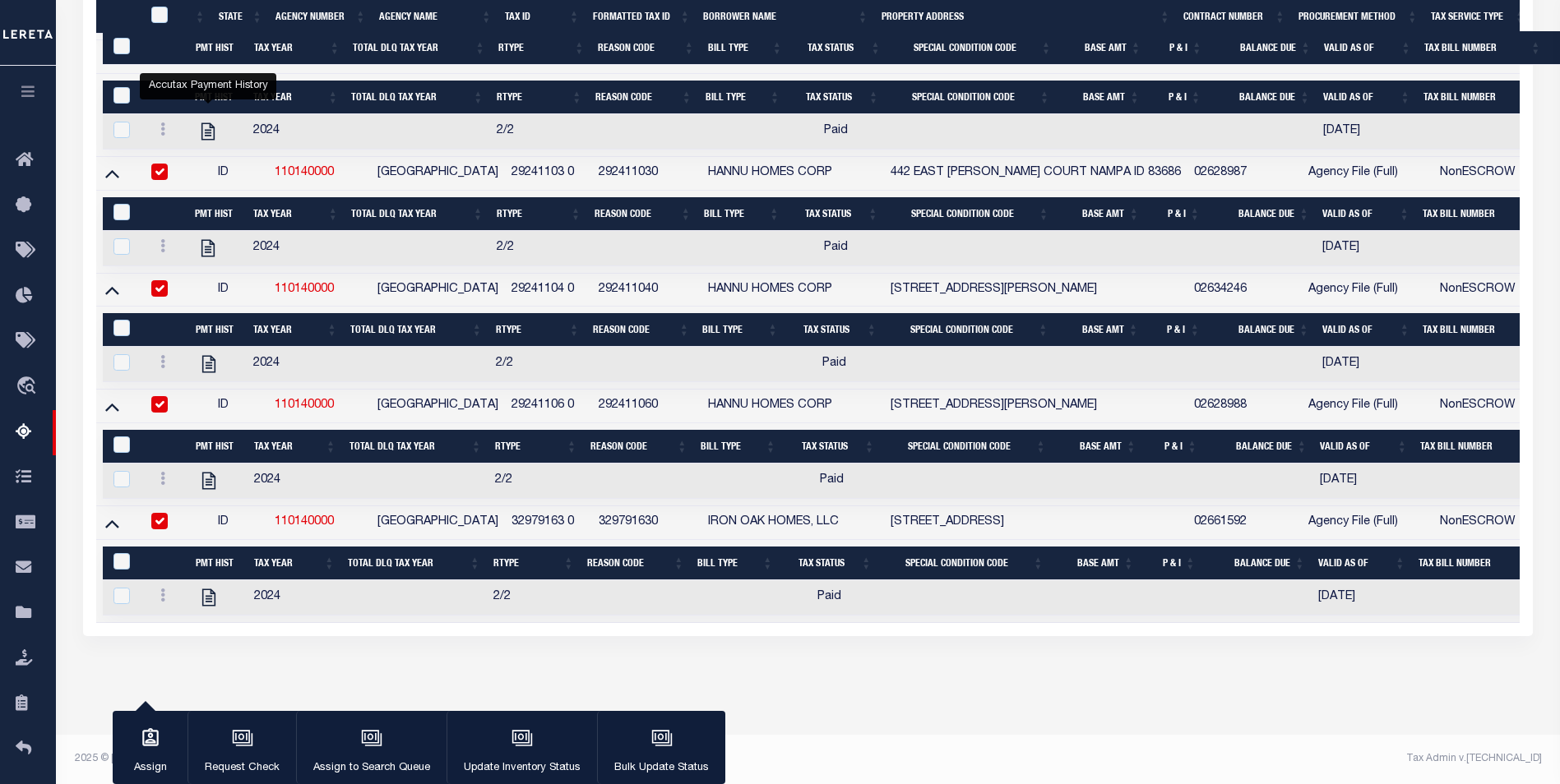
click at [831, 664] on div "Data sync process is currently running, you may face some response delays. Sear…" at bounding box center [808, 88] width 1472 height 1194
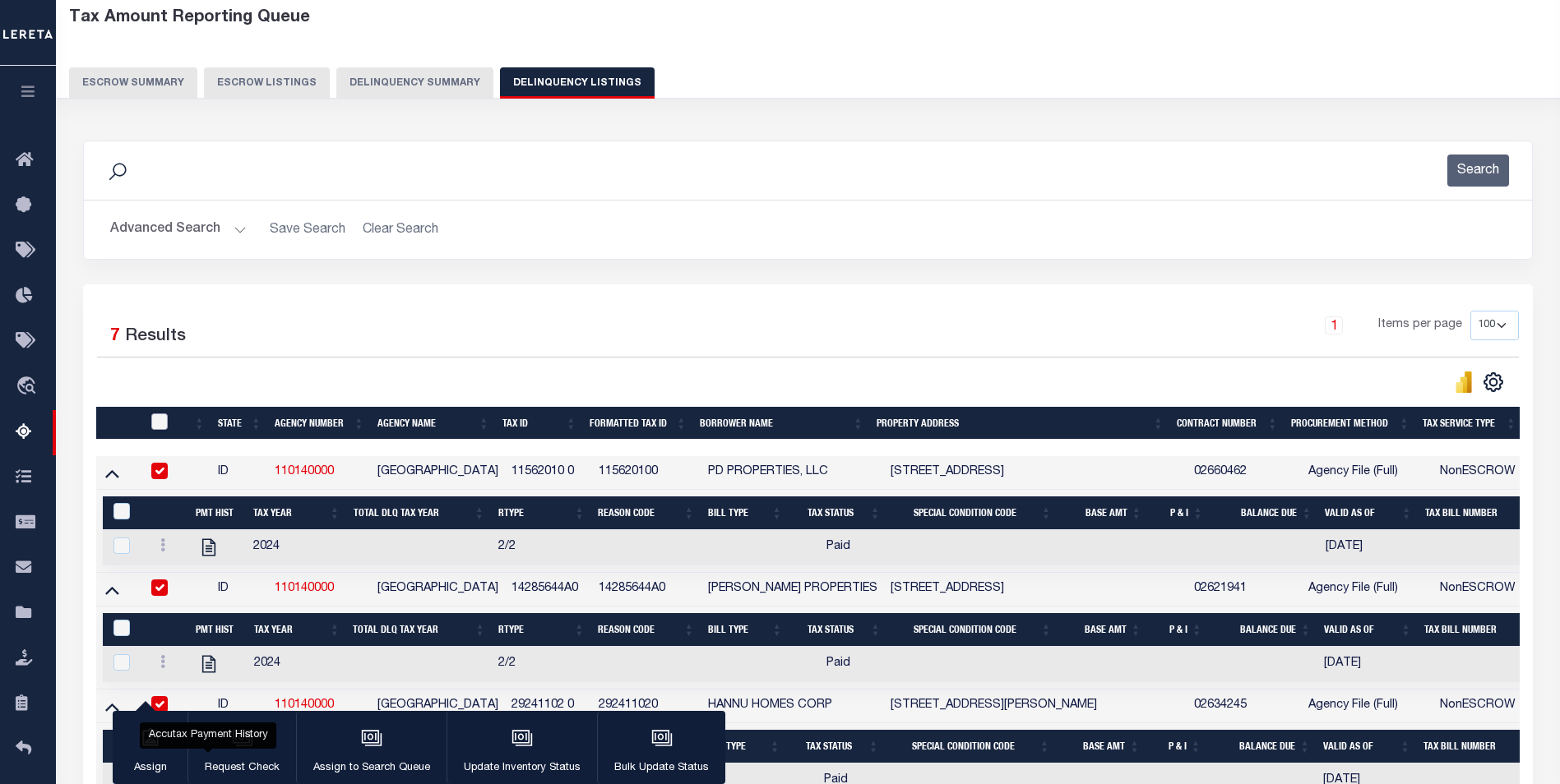
click at [156, 429] on input "checkbox" at bounding box center [159, 421] width 17 height 17
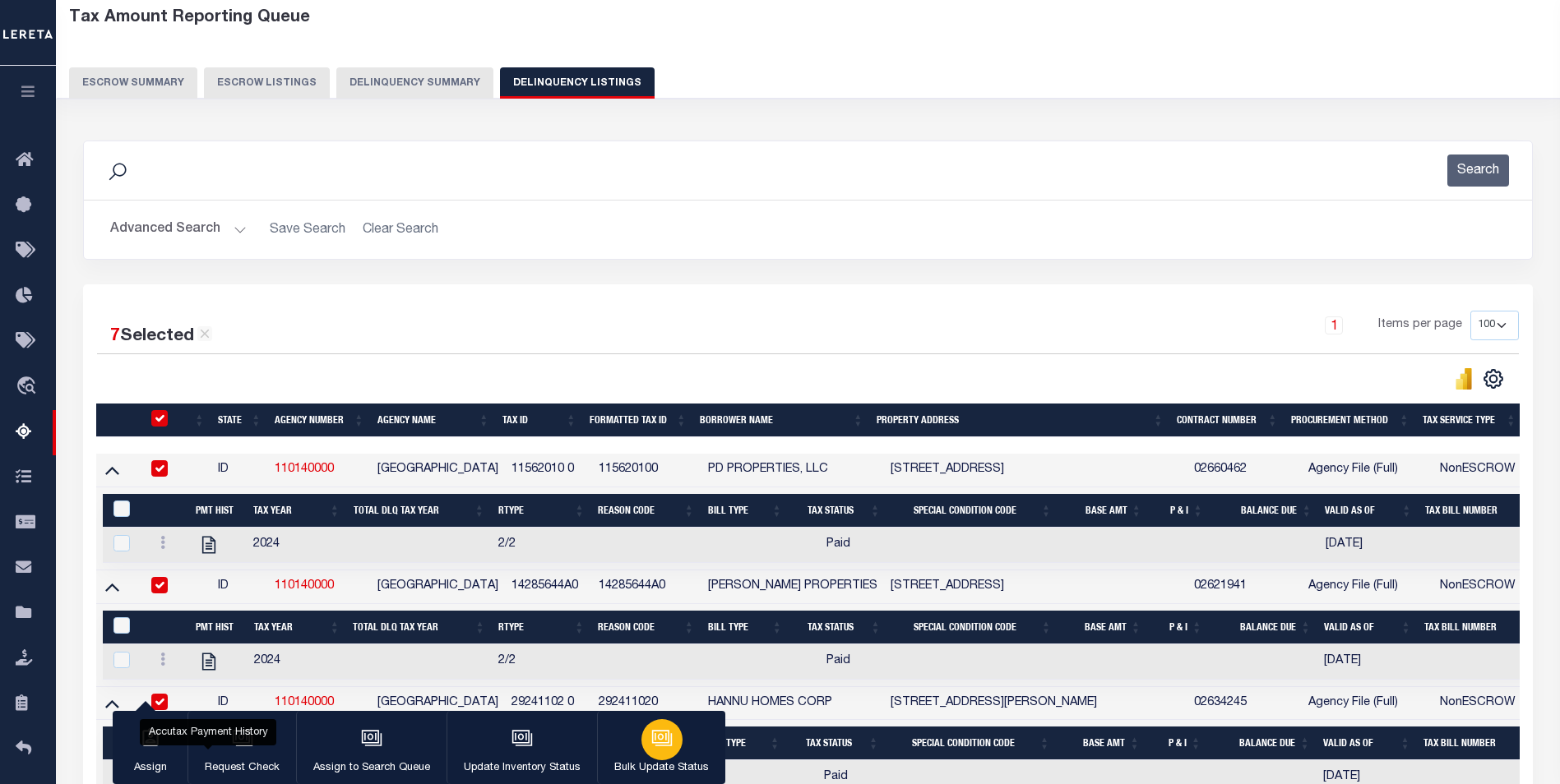
click at [634, 722] on button "Bulk Update Status" at bounding box center [661, 748] width 129 height 74
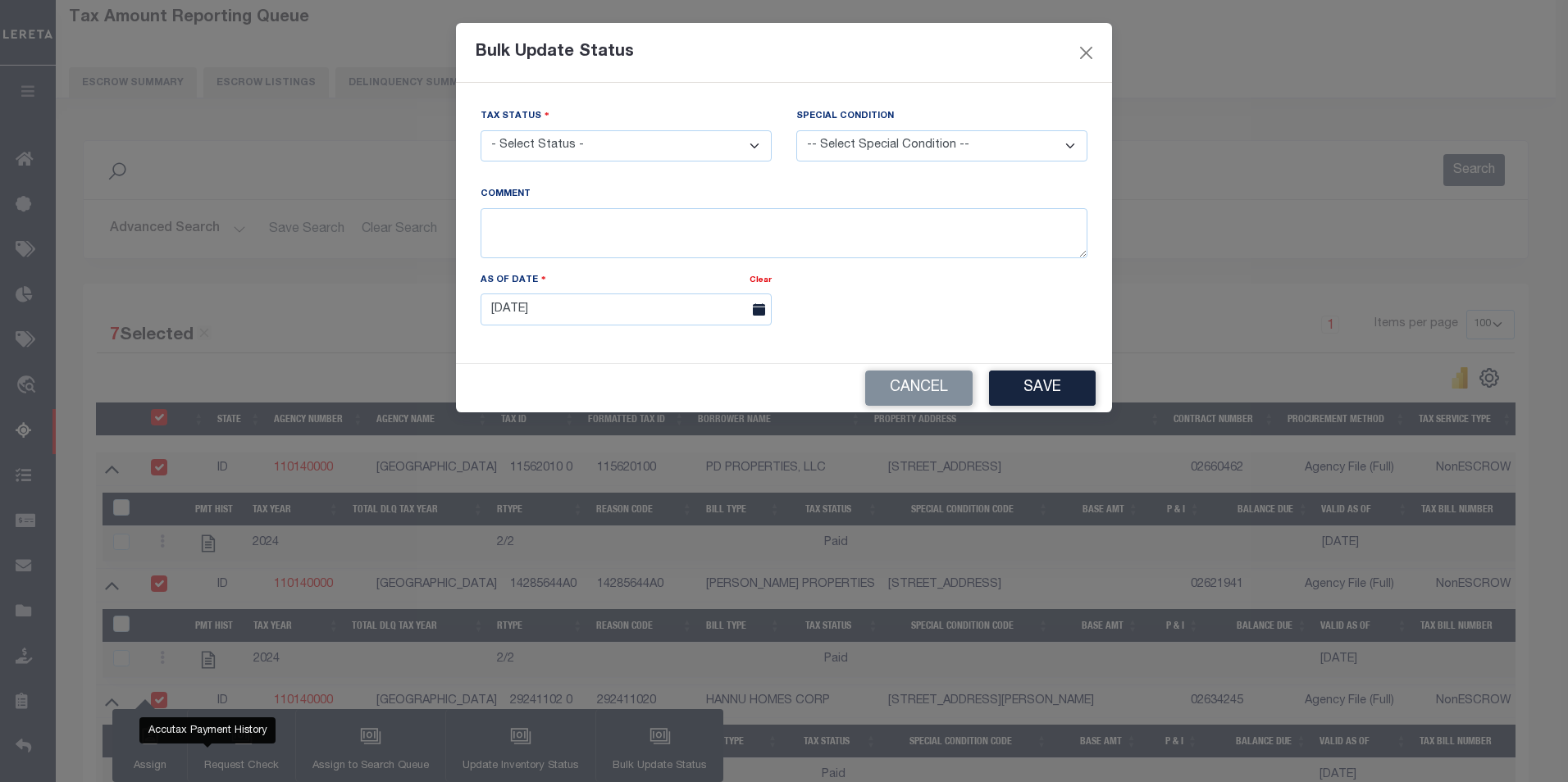
click at [621, 133] on select "- Select Status - Paid No Tax Due" at bounding box center [626, 146] width 291 height 32
click at [954, 375] on button "Cancel" at bounding box center [918, 388] width 107 height 35
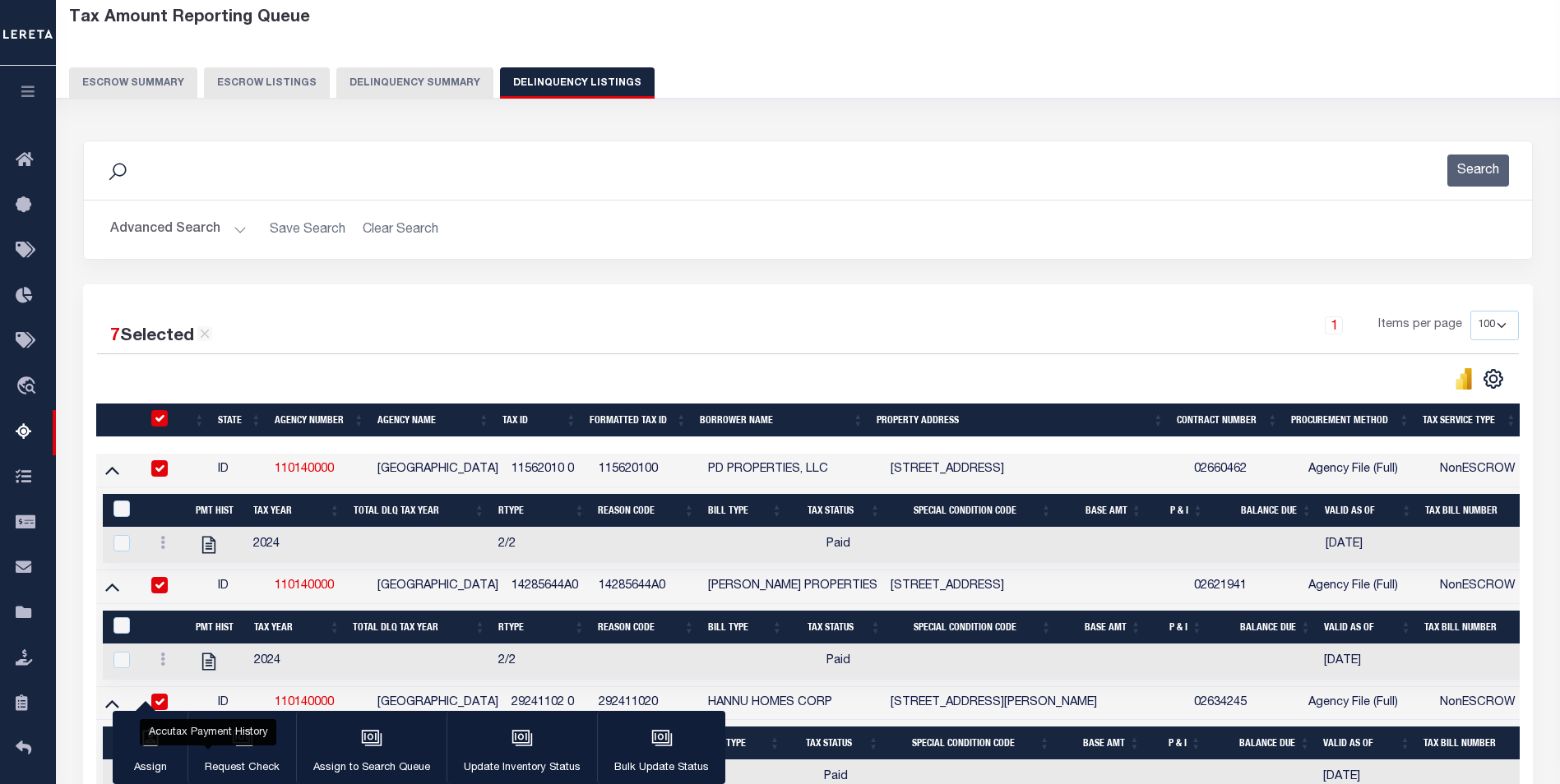
click at [158, 427] on input "checkbox" at bounding box center [159, 418] width 17 height 17
checkbox input "false"
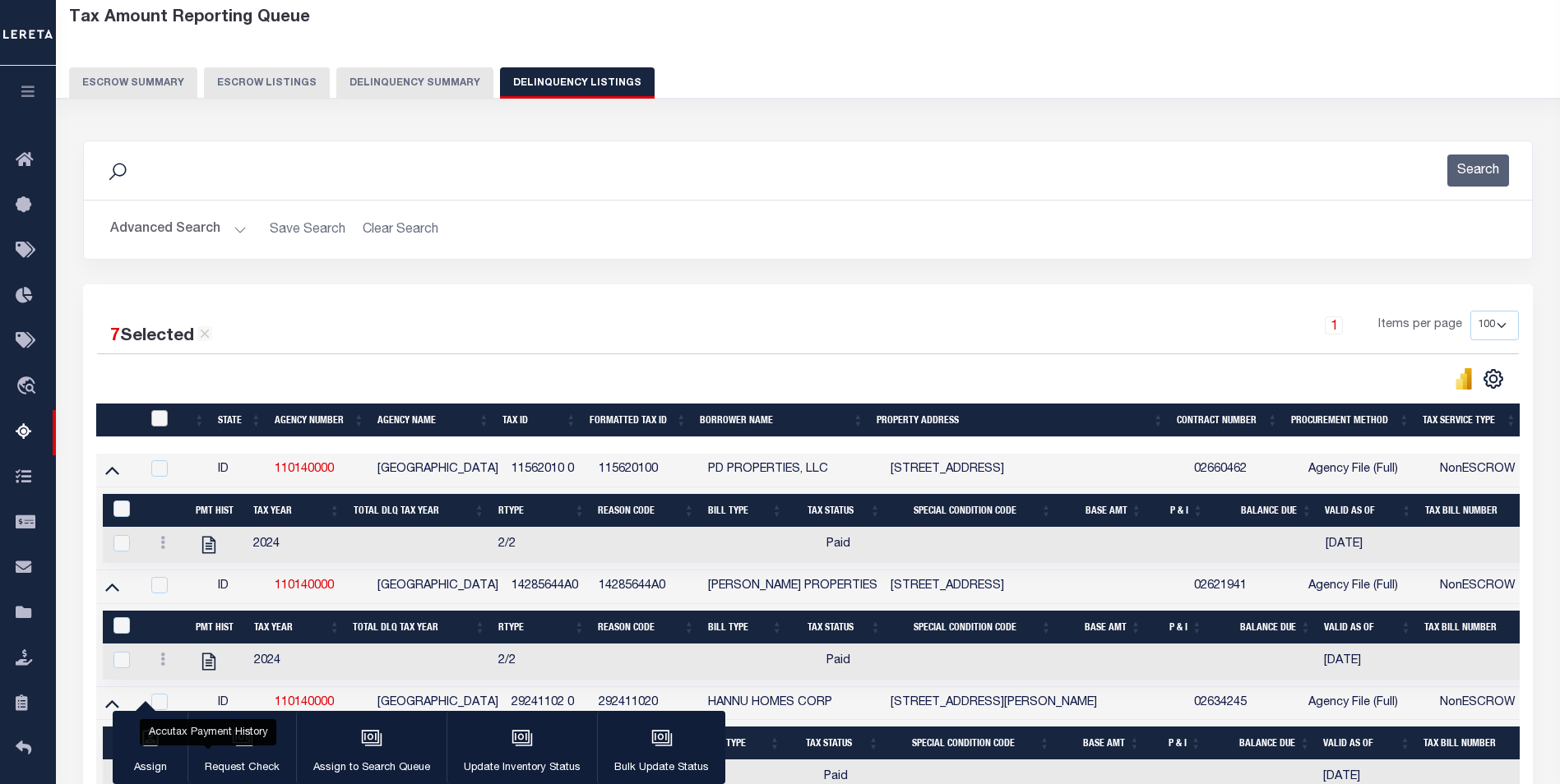
checkbox input "false"
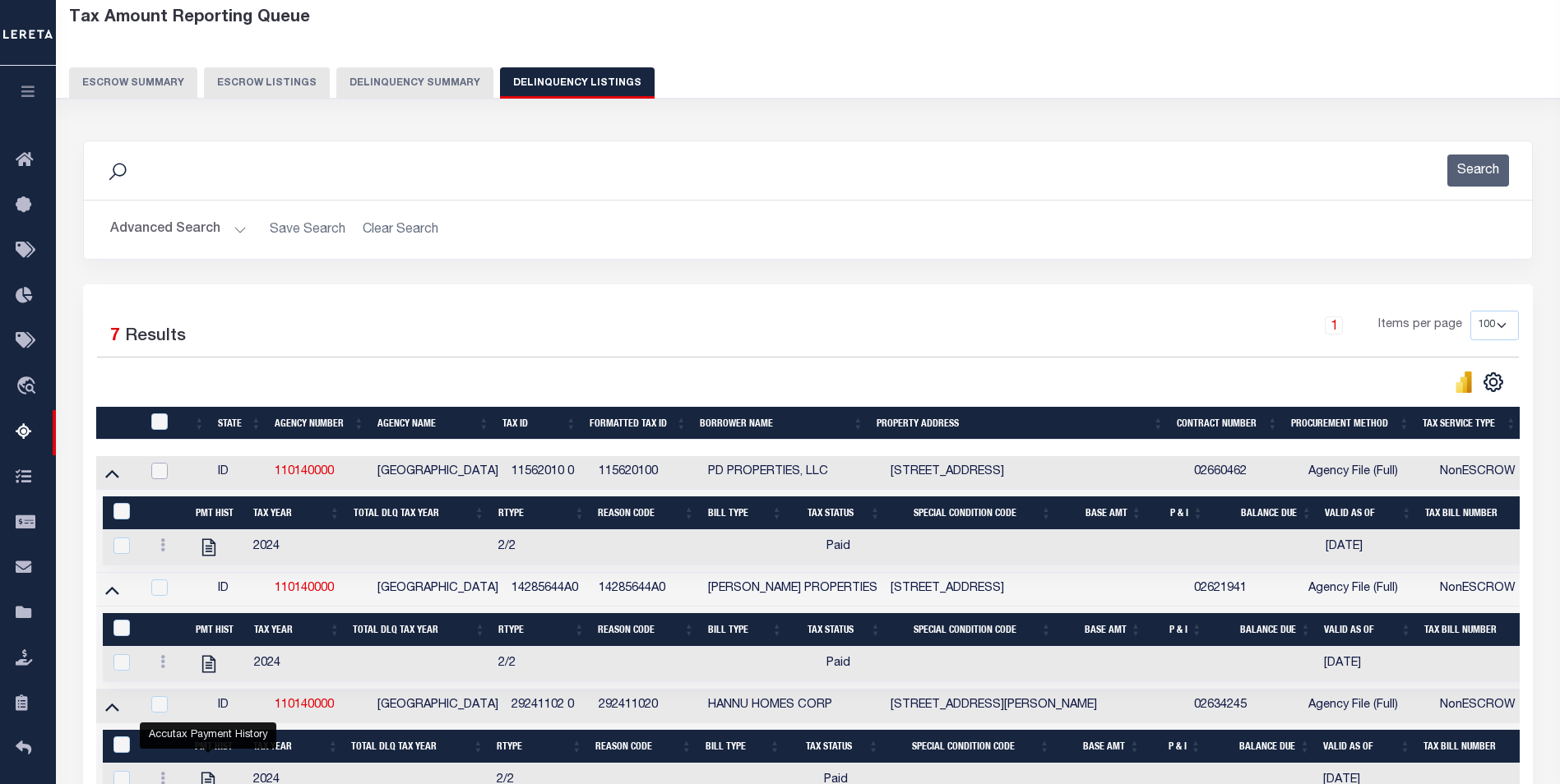
click at [159, 465] on input "checkbox" at bounding box center [159, 471] width 17 height 17
checkbox input "true"
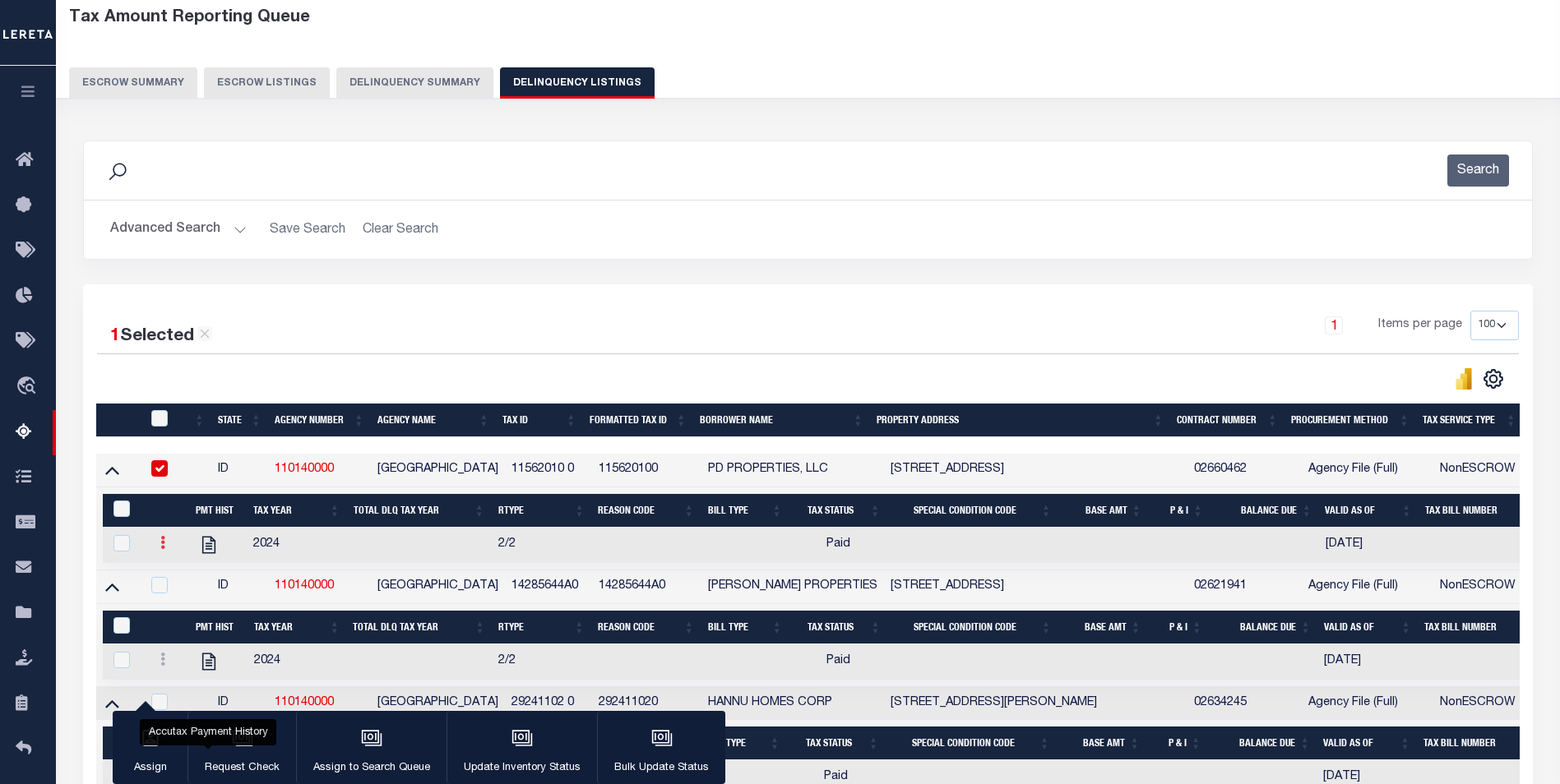
click at [160, 549] on icon at bounding box center [163, 542] width 5 height 13
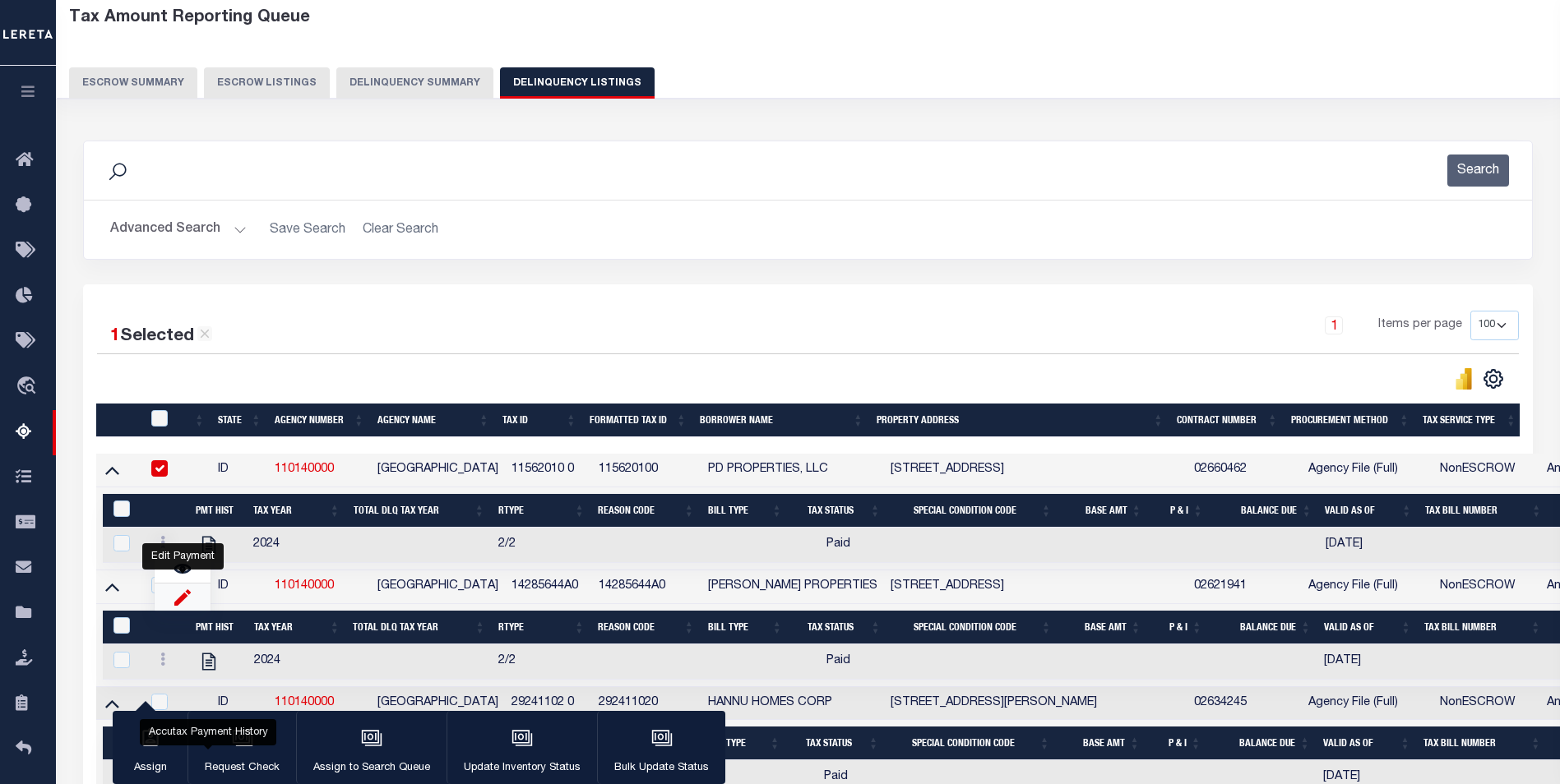
click at [190, 602] on img "" at bounding box center [182, 597] width 17 height 18
select select "PYD"
select select
type input "09/30/2025"
checkbox input "true"
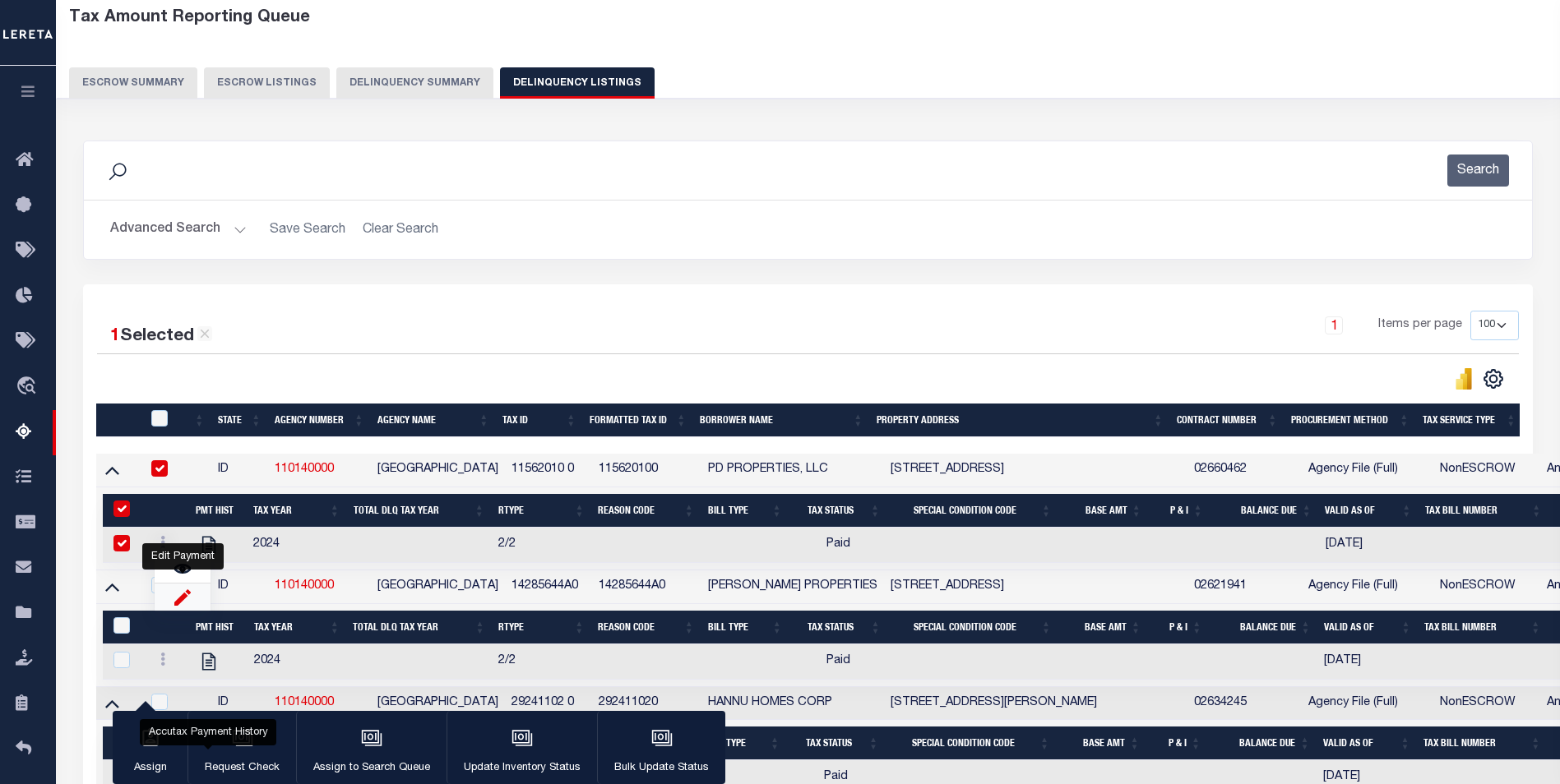
checkbox input "true"
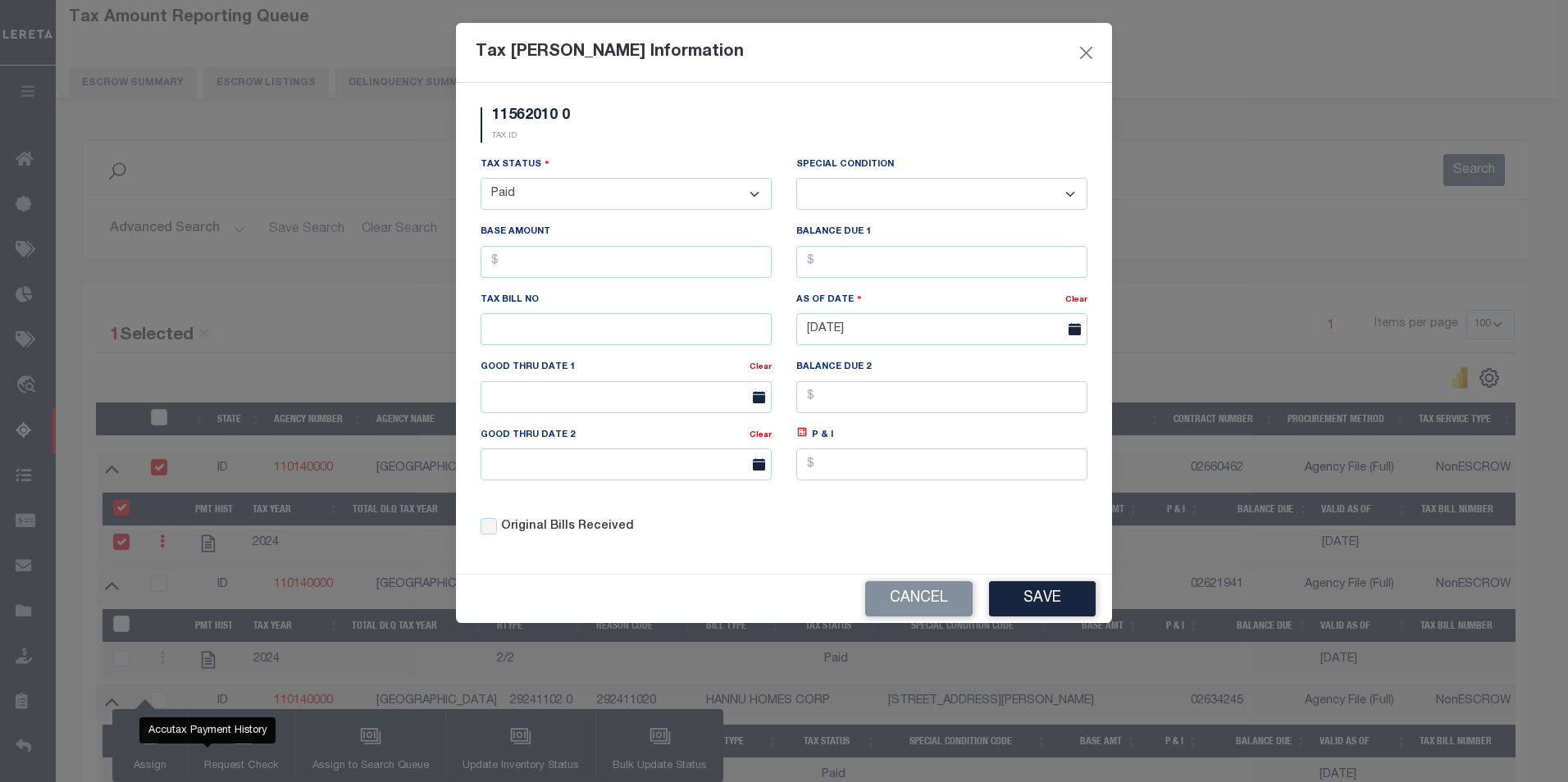
click at [651, 203] on select "- Select Status - Open Due/Unpaid Paid Incomplete No Tax Due Internal Refund Pr…" at bounding box center [626, 194] width 291 height 32
select select "DUE"
click at [480, 179] on select "- Select Status - Open Due/Unpaid Paid Incomplete No Tax Due Internal Refund Pr…" at bounding box center [626, 194] width 291 height 32
select select "0"
click at [692, 262] on input "text" at bounding box center [626, 262] width 291 height 32
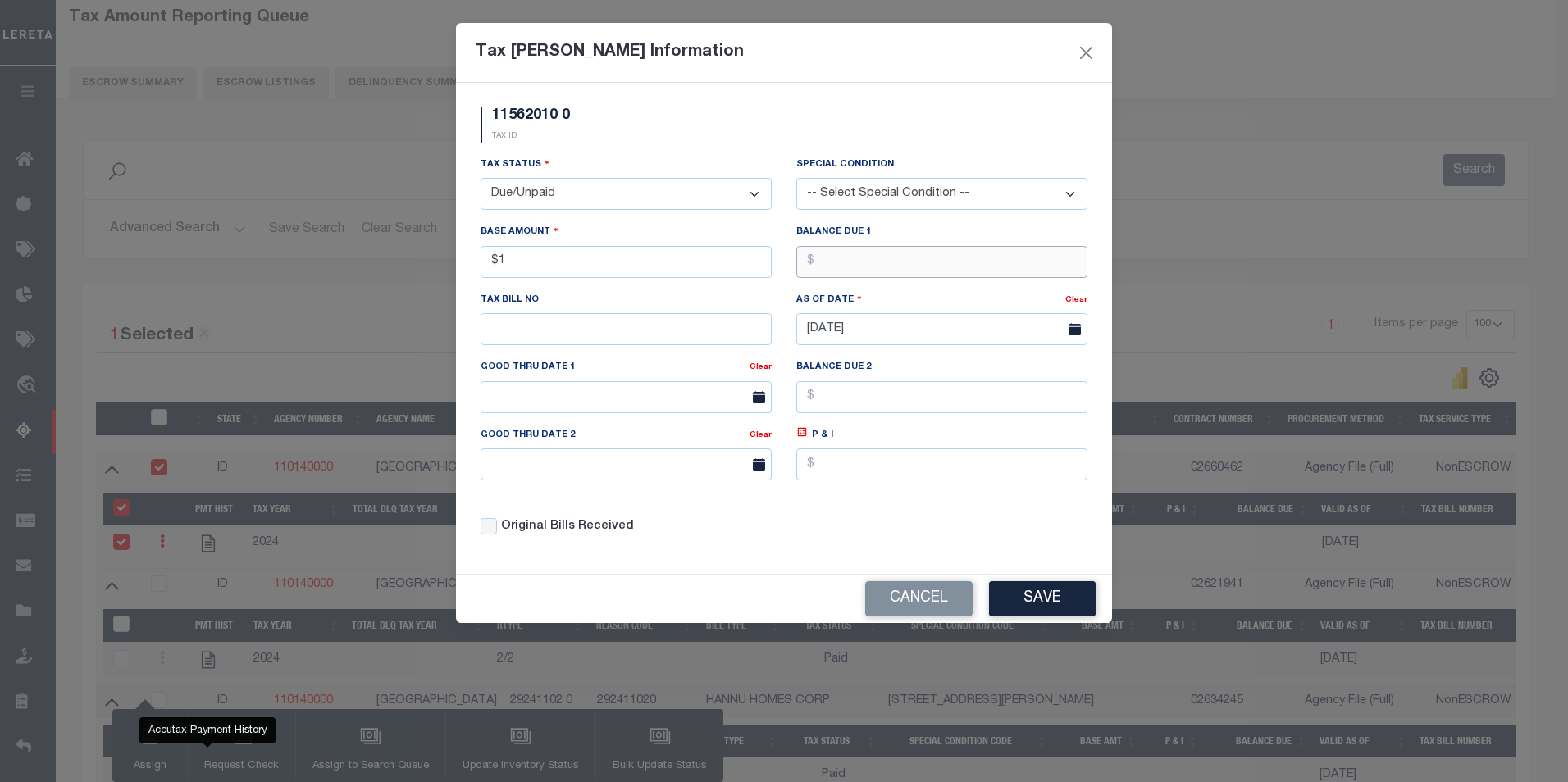
type input "$1.00"
click at [1034, 593] on button "Save" at bounding box center [1041, 599] width 106 height 35
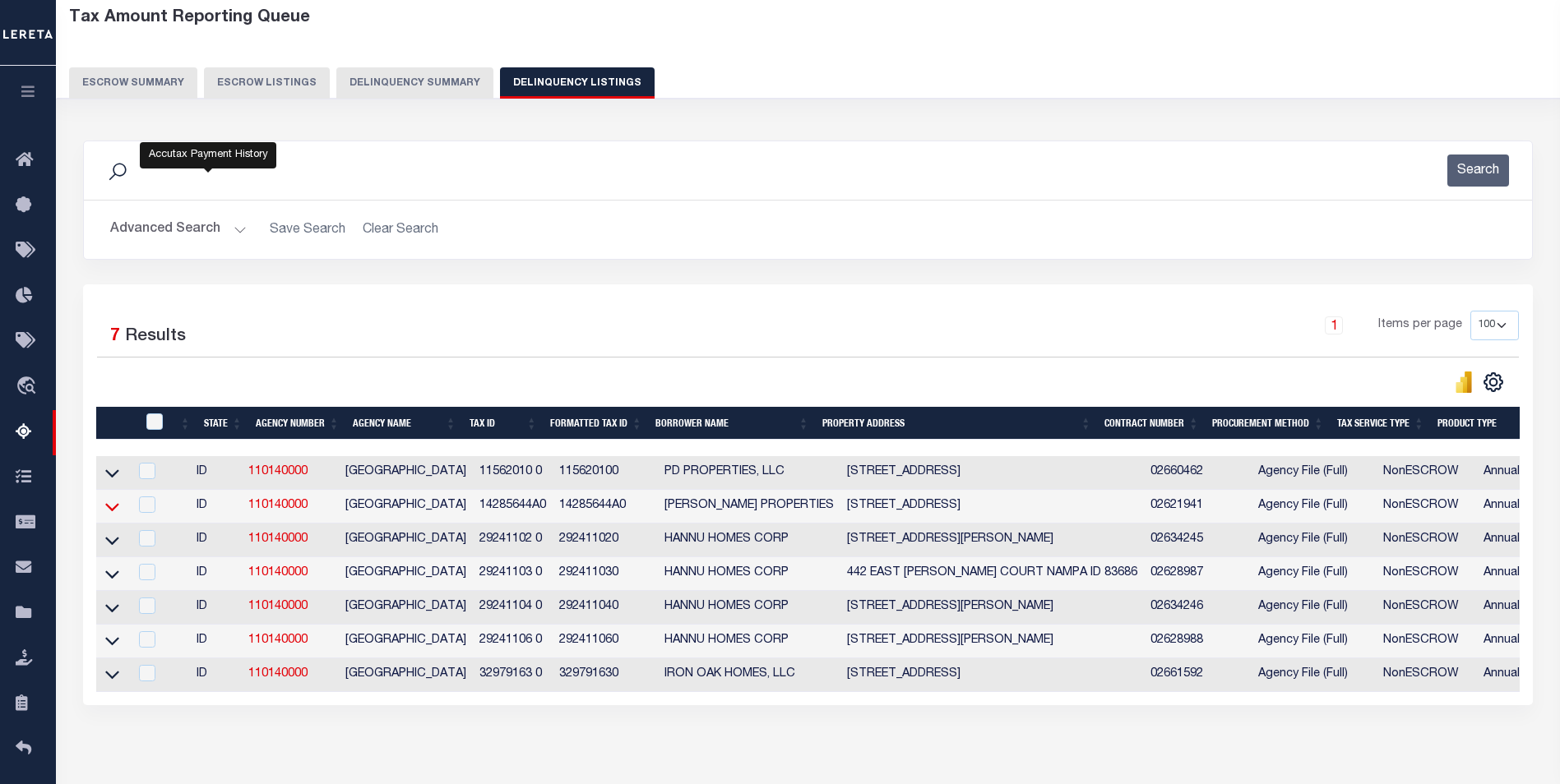
click at [114, 511] on icon at bounding box center [113, 507] width 14 height 8
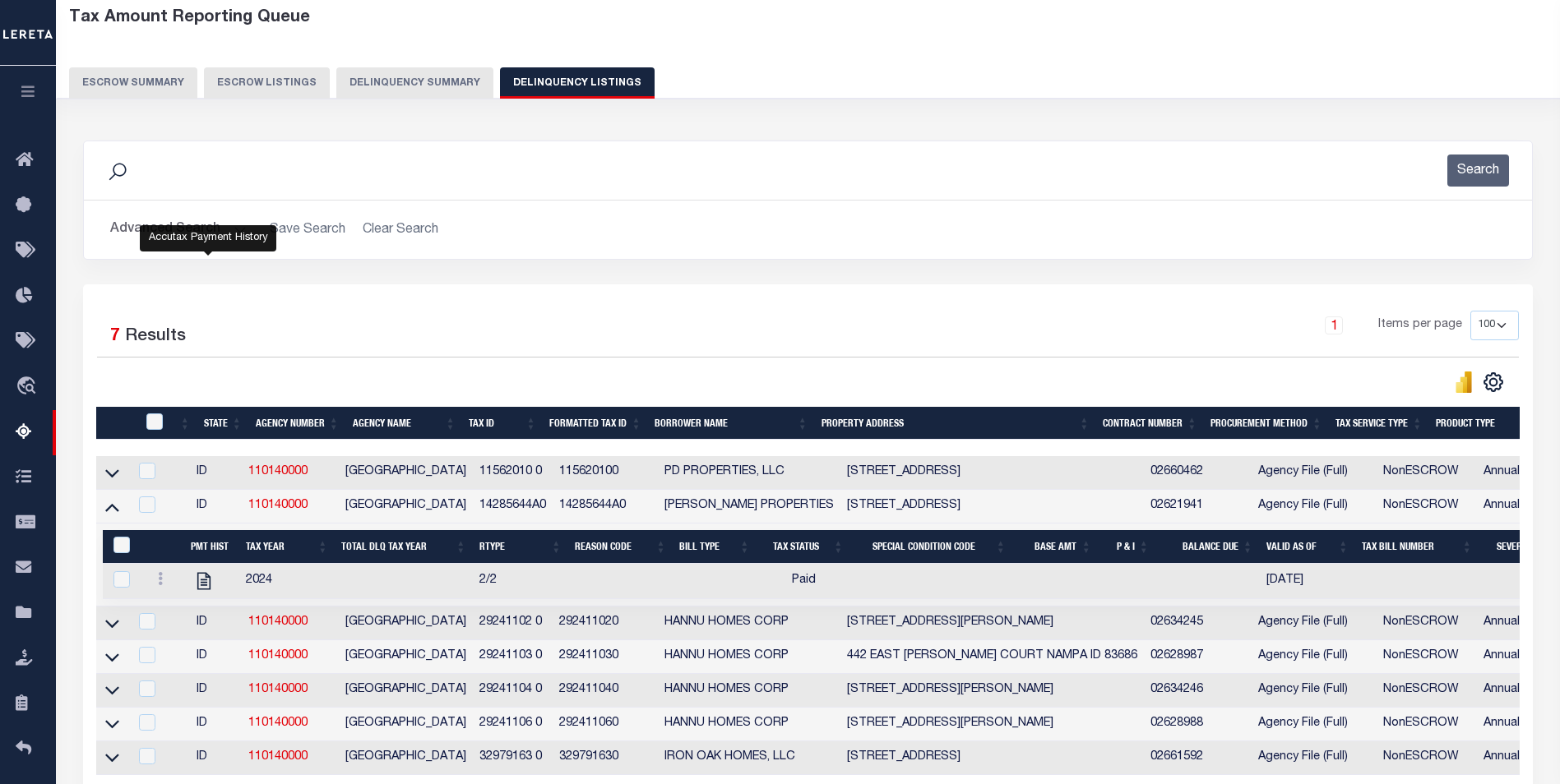
click at [159, 590] on div at bounding box center [165, 581] width 26 height 19
checkbox input "true"
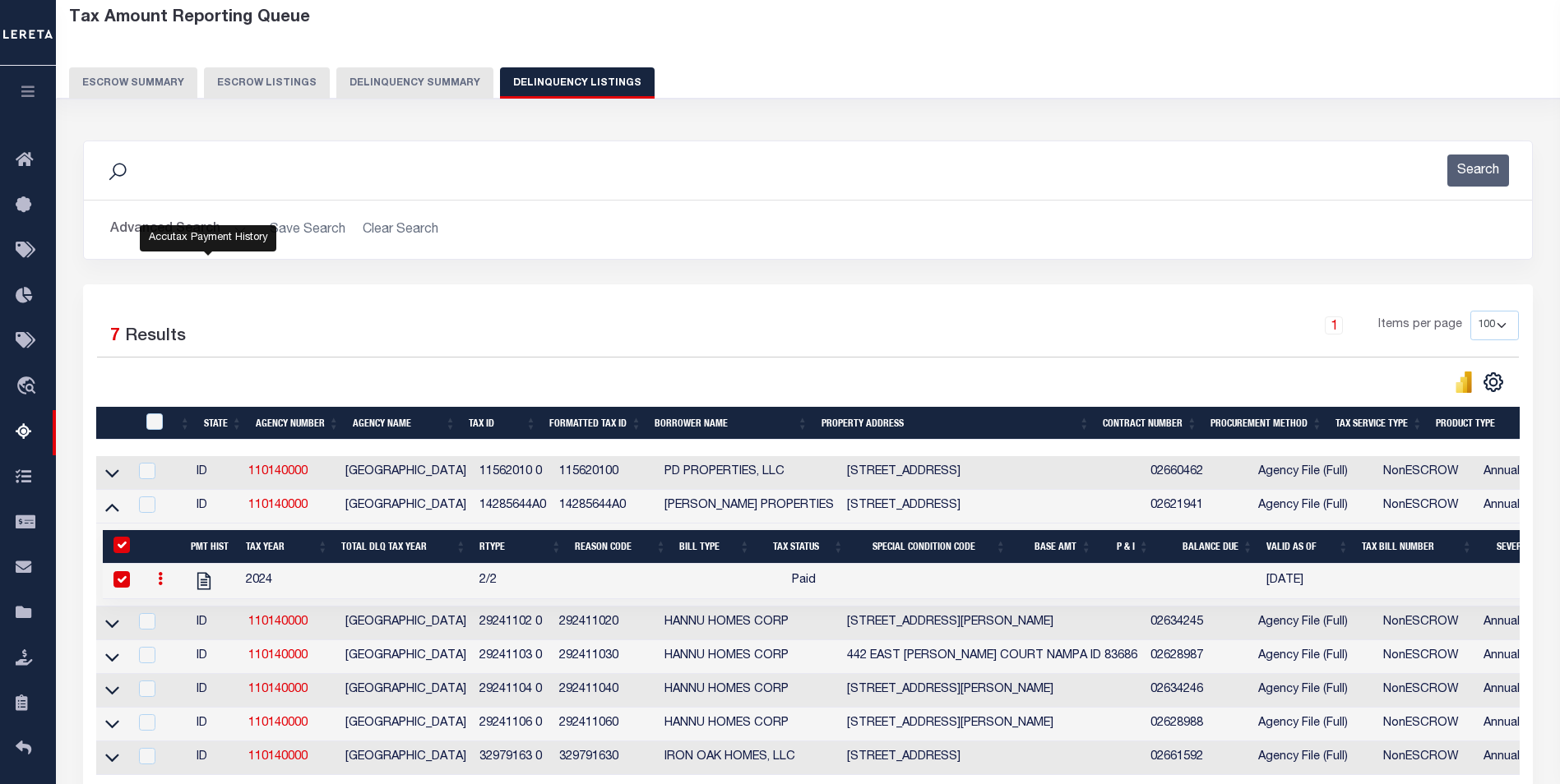
click at [130, 590] on div at bounding box center [123, 580] width 29 height 18
checkbox input "false"
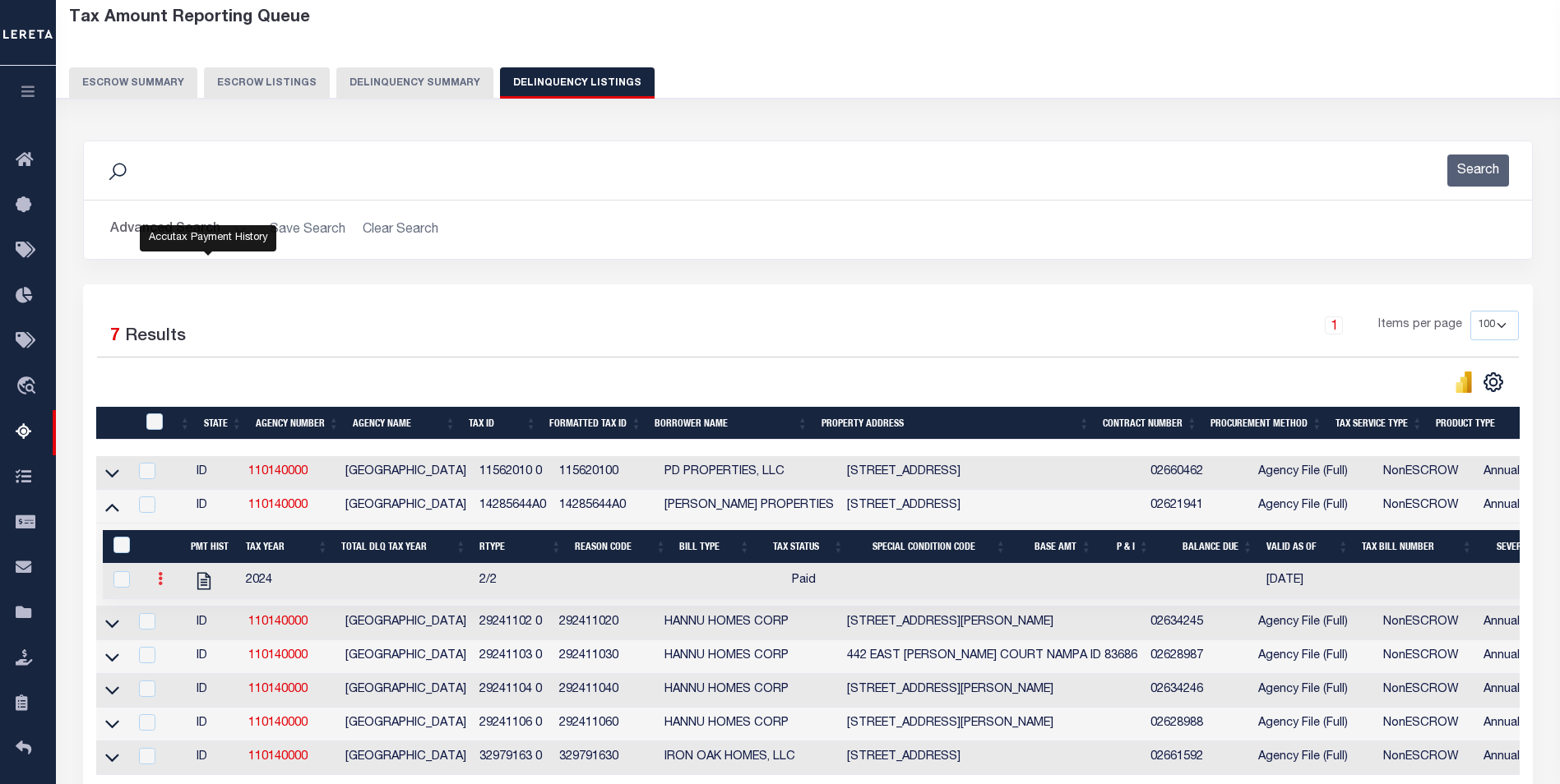
click at [156, 588] on link at bounding box center [160, 581] width 18 height 13
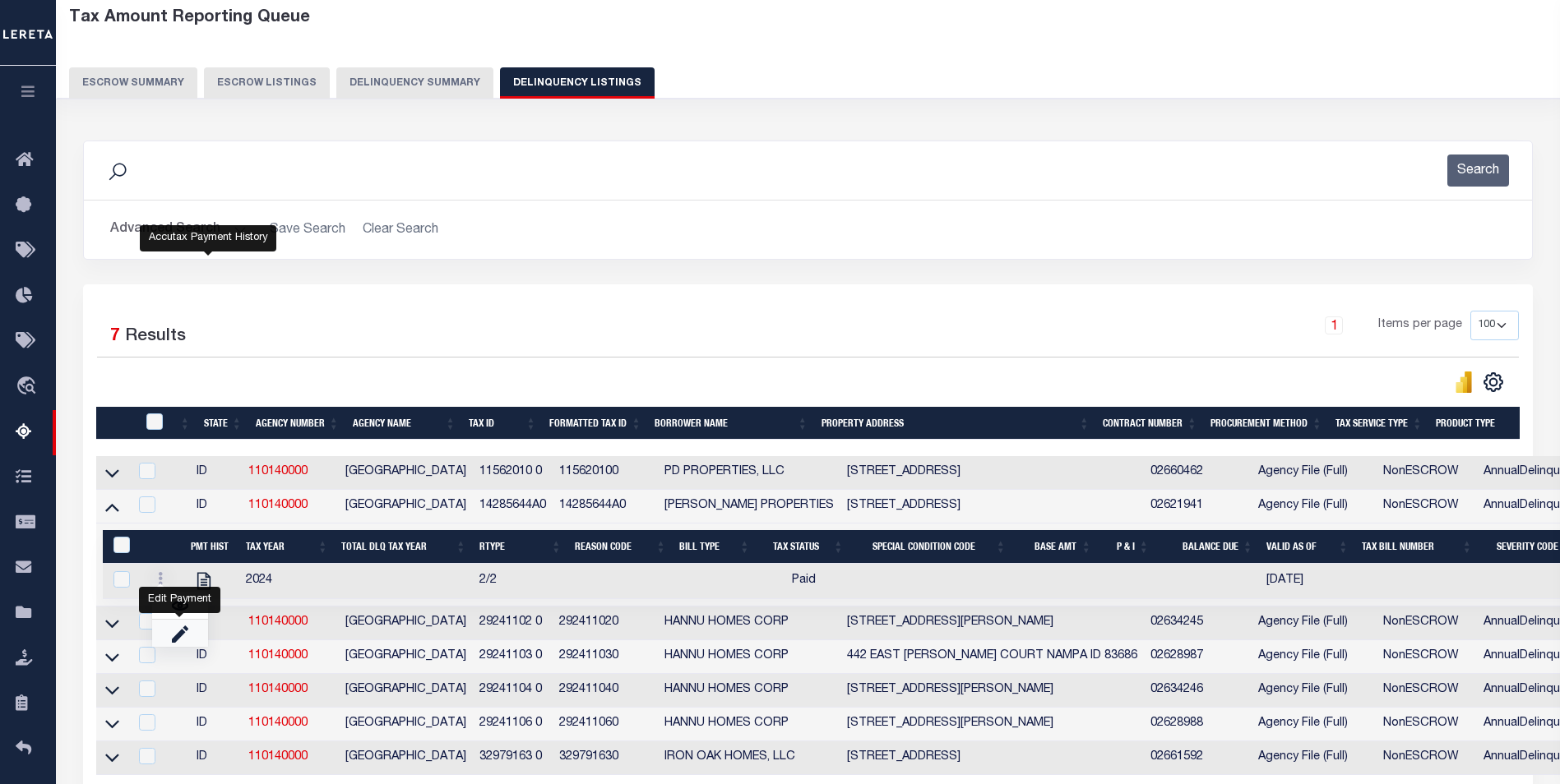
click at [193, 641] on link "" at bounding box center [180, 633] width 56 height 27
select select
checkbox input "true"
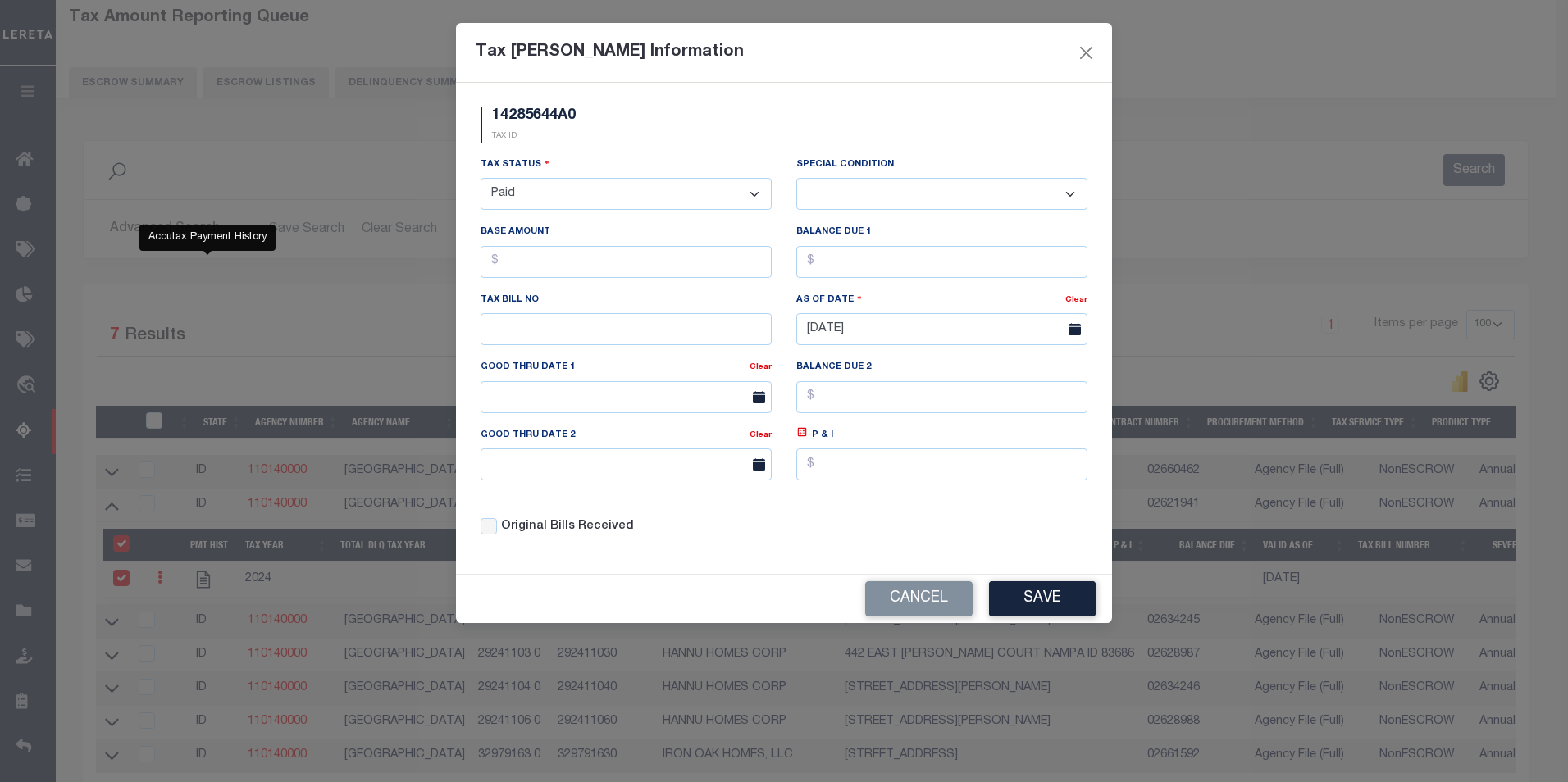
click at [686, 202] on select "- Select Status - Open Due/Unpaid Paid Incomplete No Tax Due Internal Refund Pr…" at bounding box center [626, 194] width 291 height 32
select select "DUE"
click at [480, 179] on select "- Select Status - Open Due/Unpaid Paid Incomplete No Tax Due Internal Refund Pr…" at bounding box center [626, 194] width 291 height 32
click at [894, 185] on select "-- Select Special Condition -- 3RD PARTY TAX LIEN AGENCY TAX LIEN (A.K.A Inside…" at bounding box center [942, 194] width 291 height 32
select select "20"
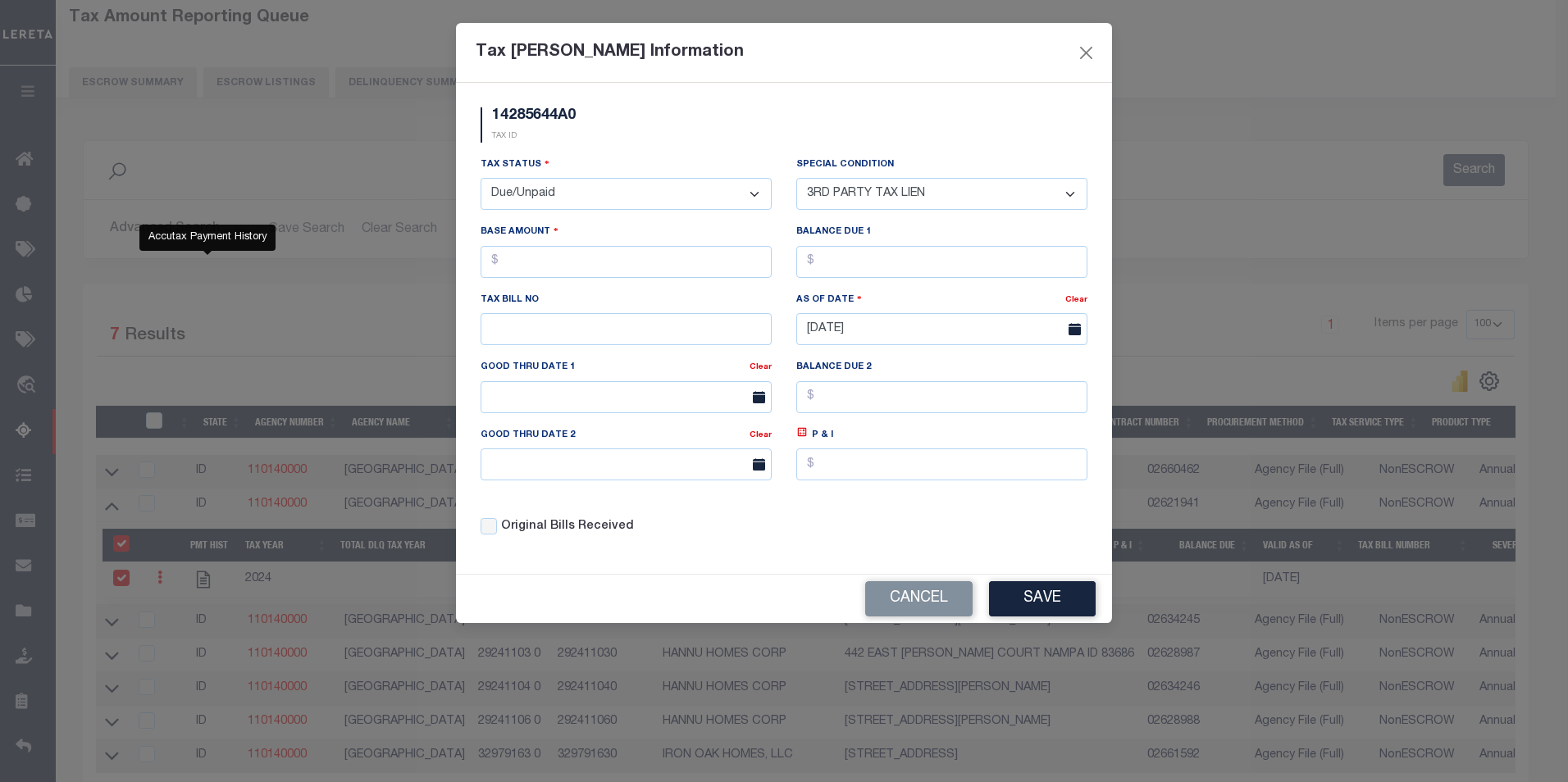
click at [796, 179] on select "-- Select Special Condition -- 3RD PARTY TAX LIEN AGENCY TAX LIEN (A.K.A Inside…" at bounding box center [942, 194] width 291 height 32
click at [639, 282] on div "Base Amount" at bounding box center [626, 256] width 316 height 68
click at [606, 261] on input "text" at bounding box center [626, 262] width 291 height 32
type input "$1.00"
click at [954, 264] on input "text" at bounding box center [942, 262] width 291 height 32
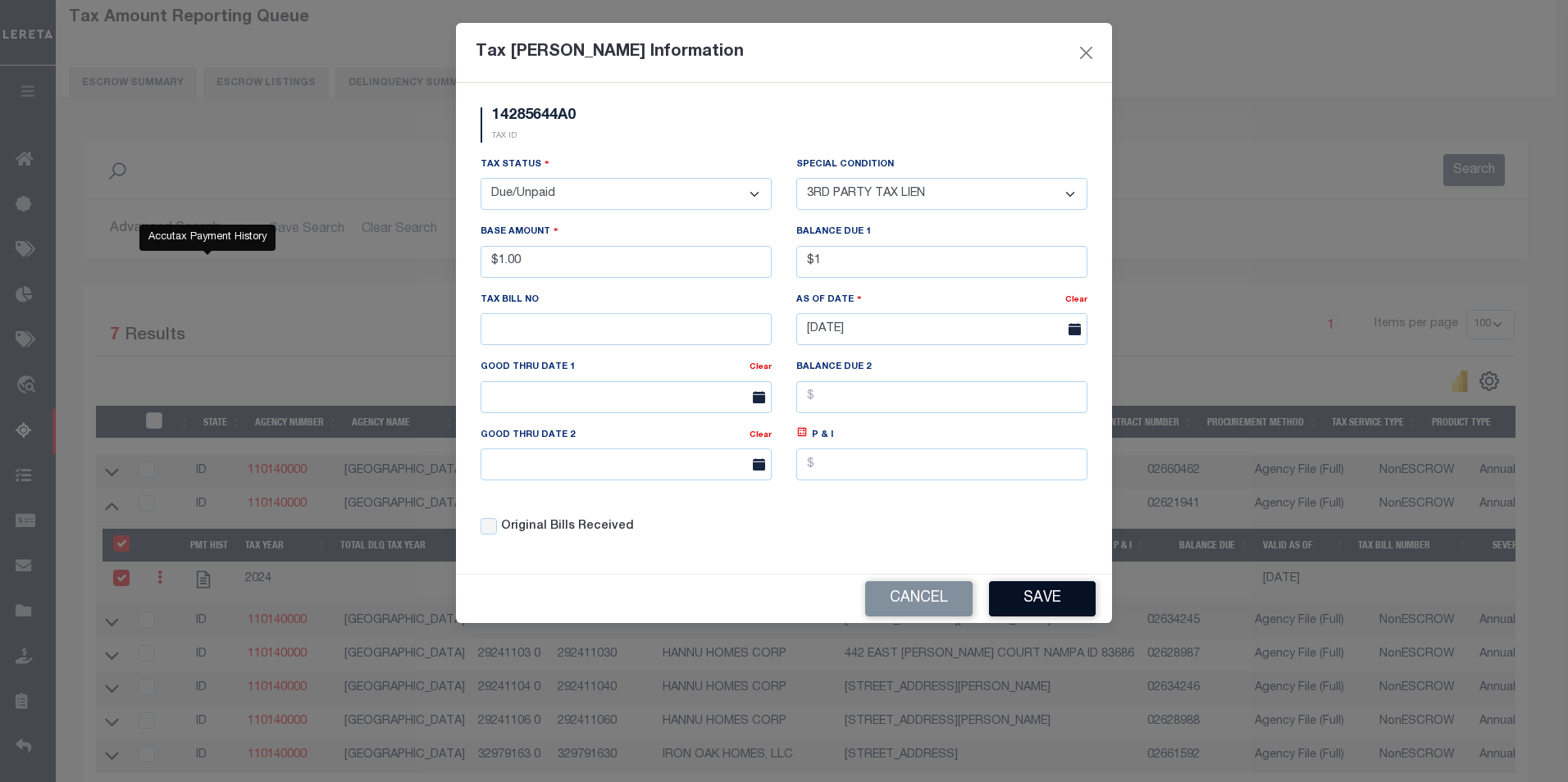
type input "$1.00"
click at [1067, 605] on button "Save" at bounding box center [1041, 599] width 106 height 35
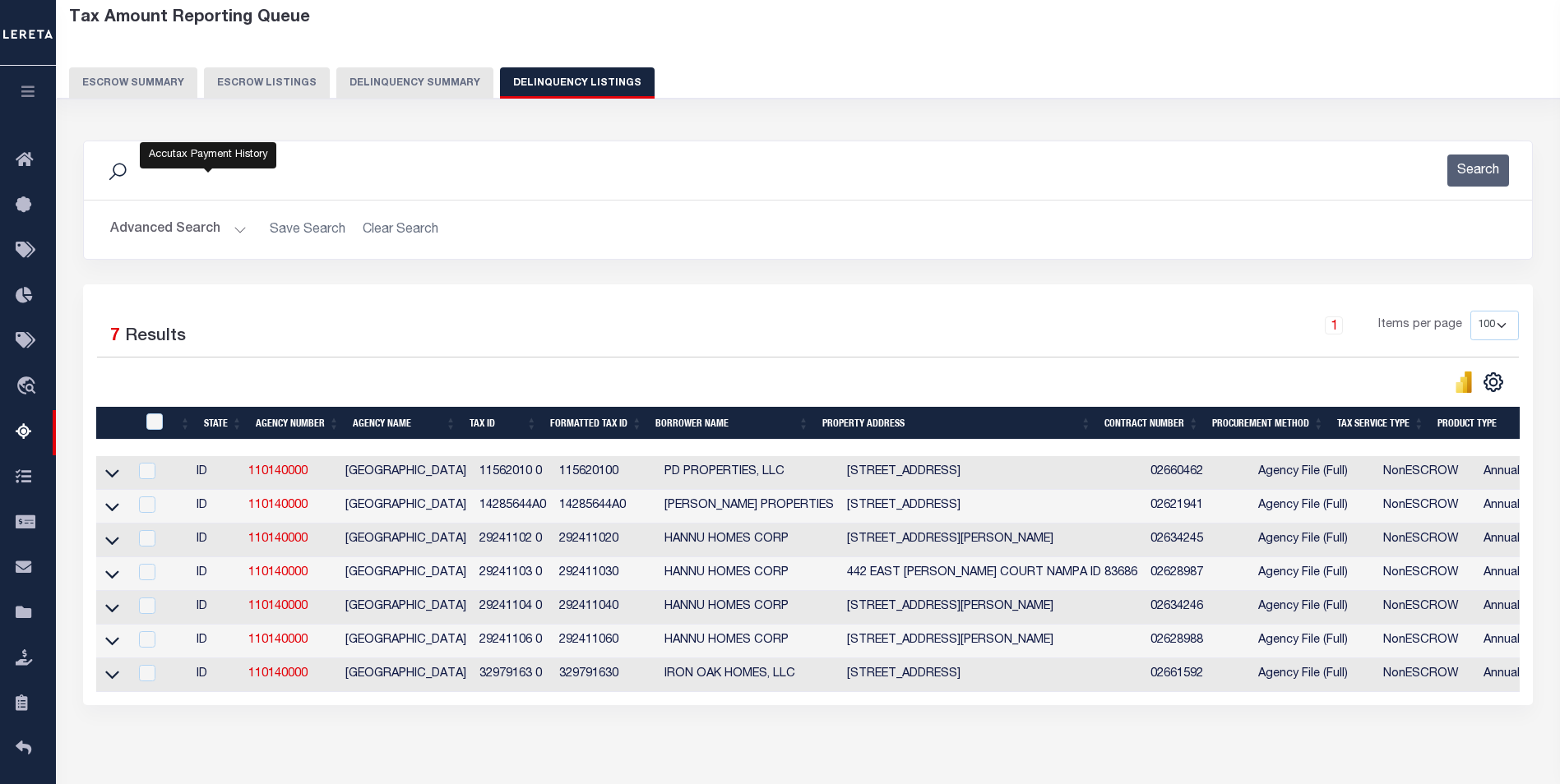
click at [399, 92] on button "Delinquency Summary" at bounding box center [415, 83] width 157 height 31
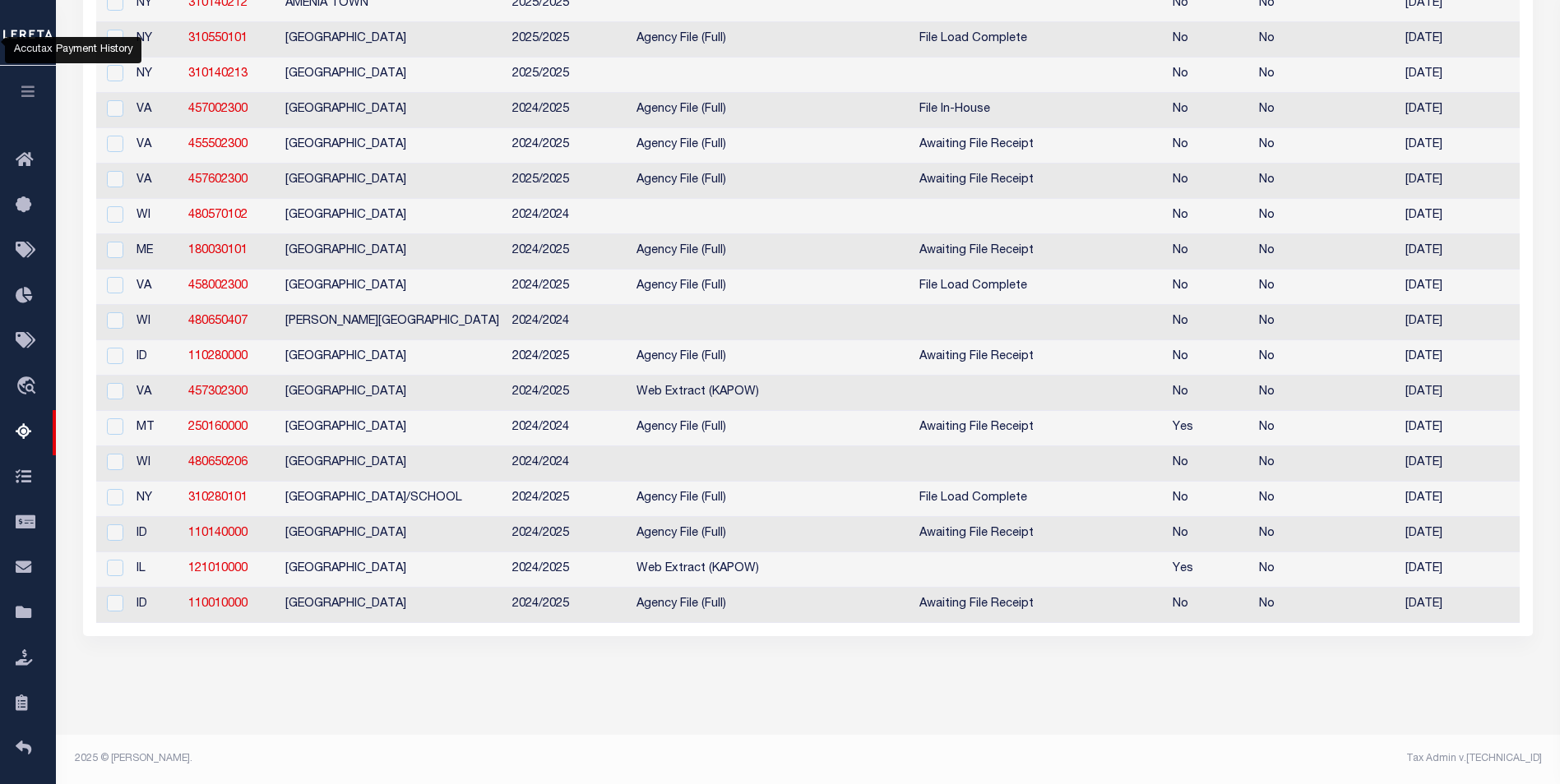
drag, startPoint x: 333, startPoint y: 532, endPoint x: 122, endPoint y: 510, distance: 212.1
drag, startPoint x: 261, startPoint y: 534, endPoint x: 191, endPoint y: 525, distance: 70.6
click at [191, 525] on td "110140000" at bounding box center [230, 534] width 97 height 35
checkbox input "true"
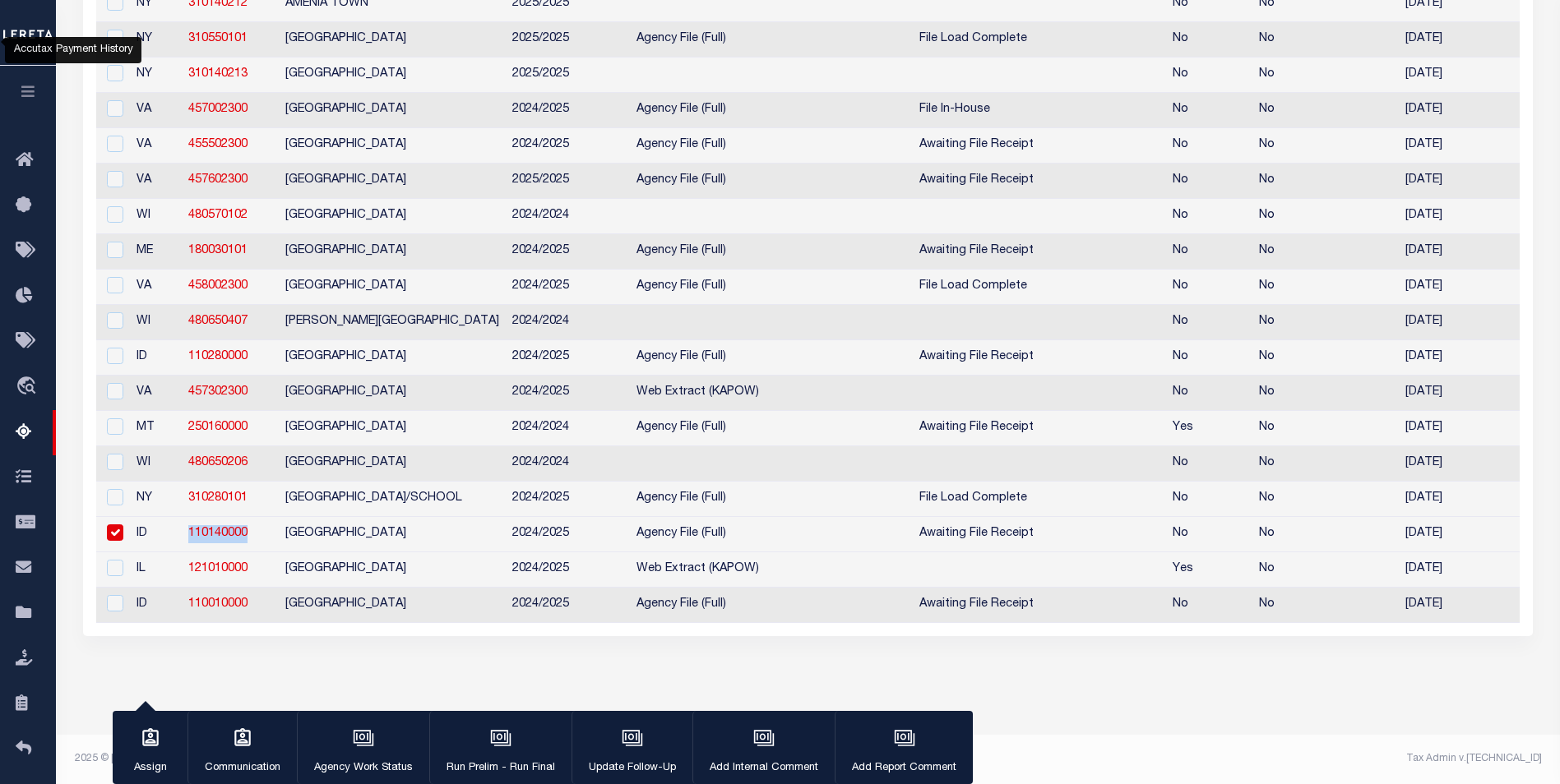
copy link "110140000"
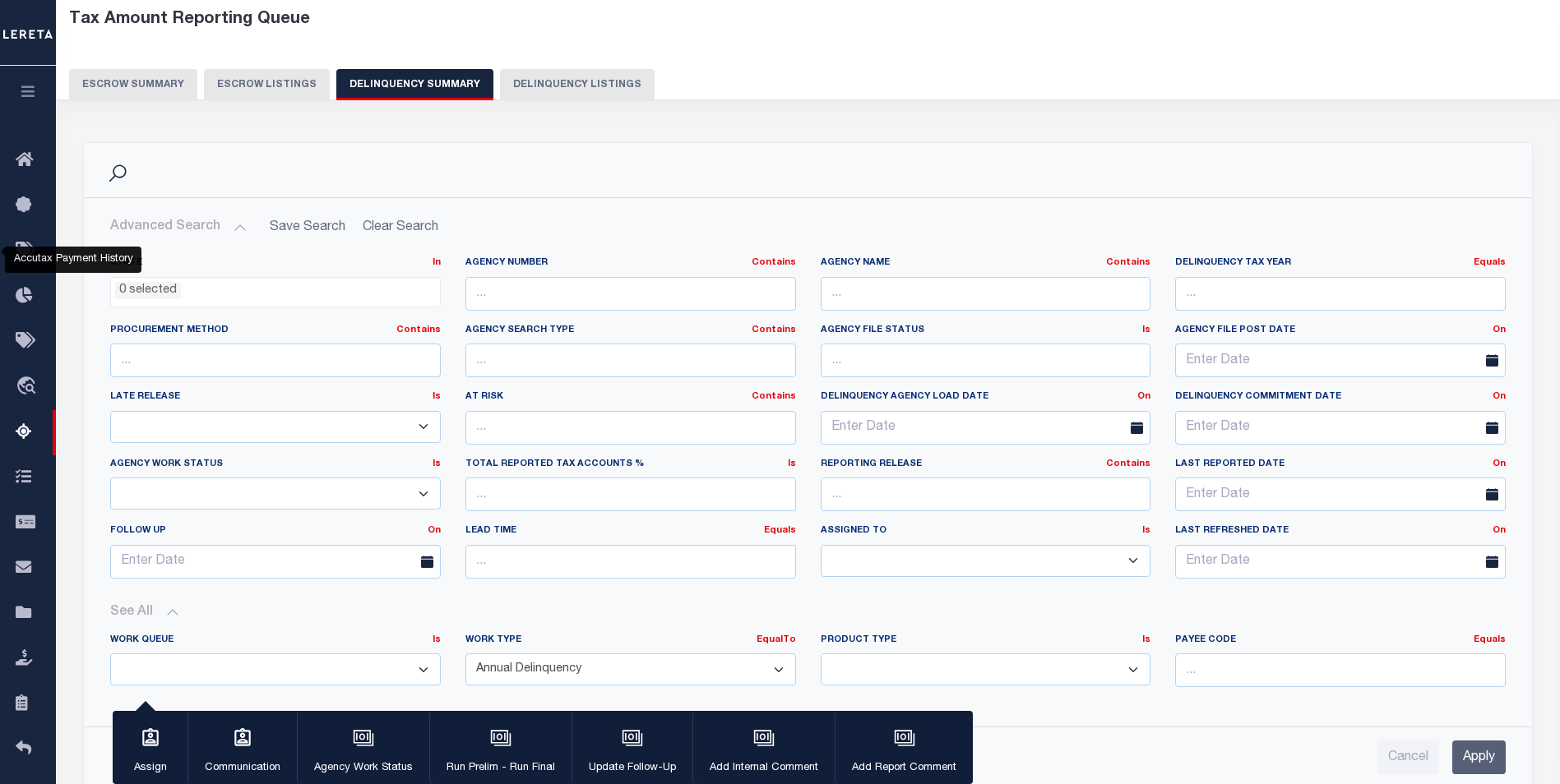
scroll to position [329, 0]
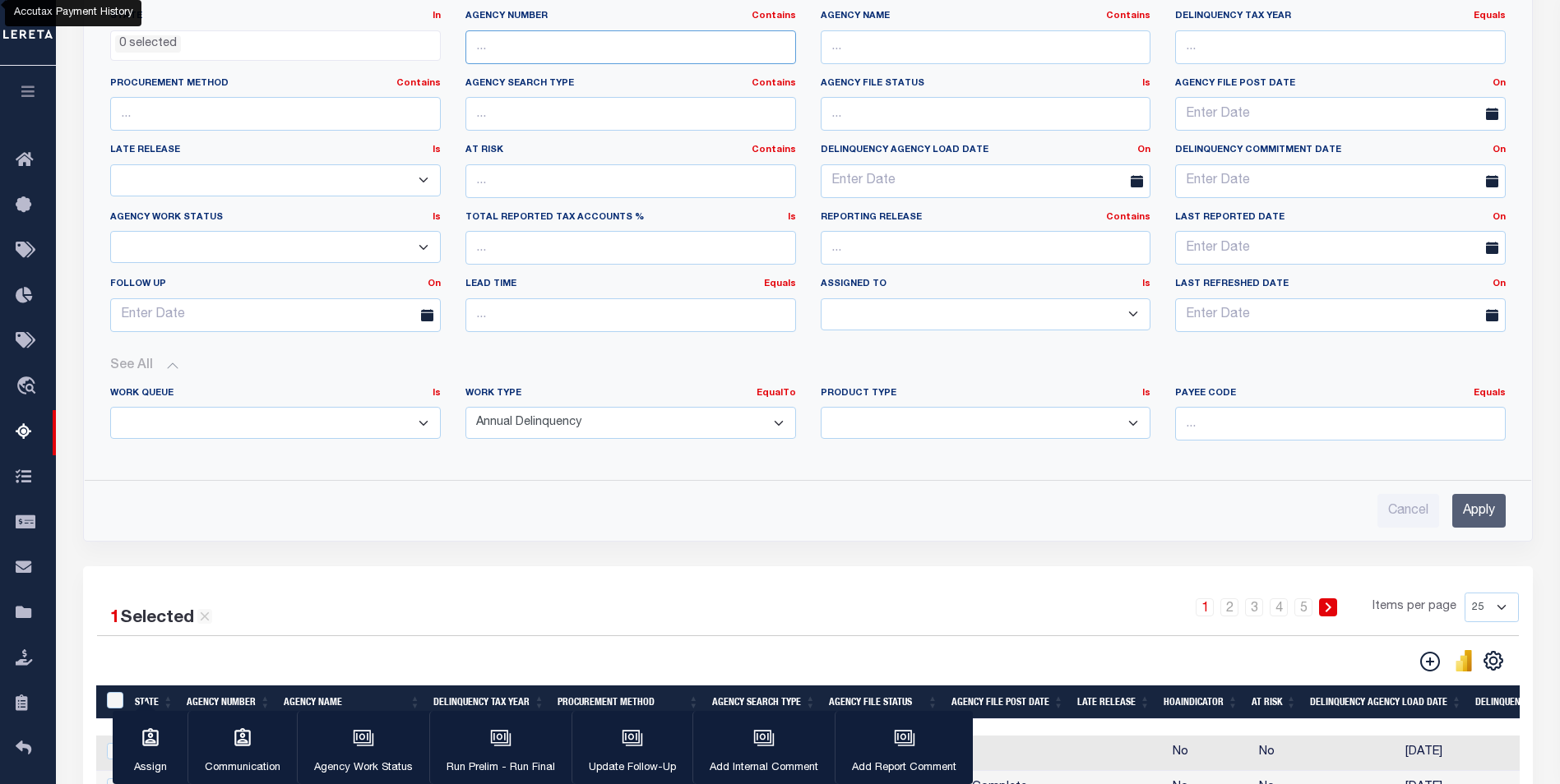
click at [559, 46] on input "text" at bounding box center [630, 48] width 330 height 33
paste input "110140000"
type input "110140000"
click at [1471, 526] on input "Apply" at bounding box center [1478, 510] width 54 height 33
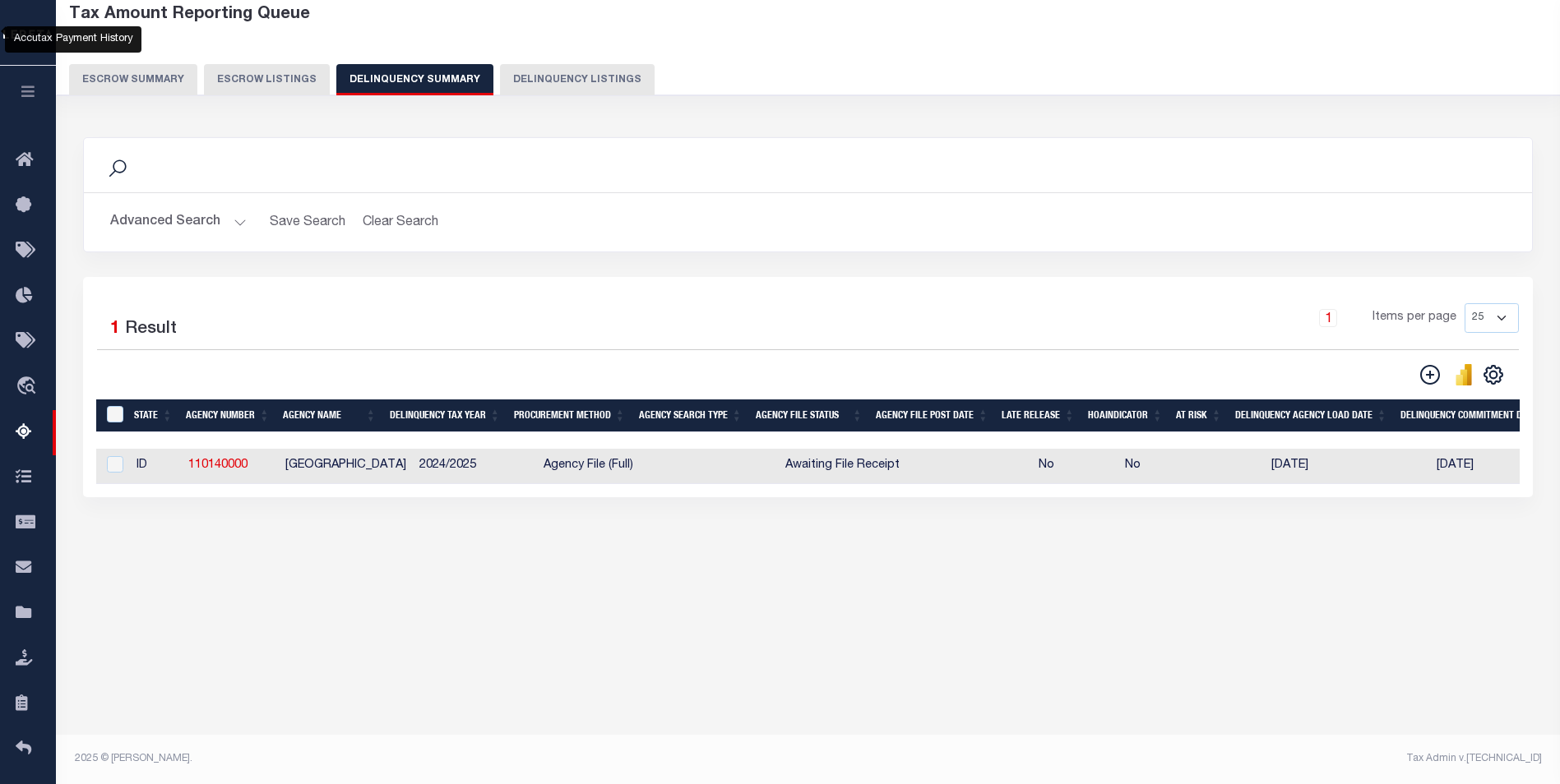
scroll to position [87, 0]
click at [325, 484] on td "CANYON COUNTY" at bounding box center [346, 466] width 134 height 35
checkbox input "true"
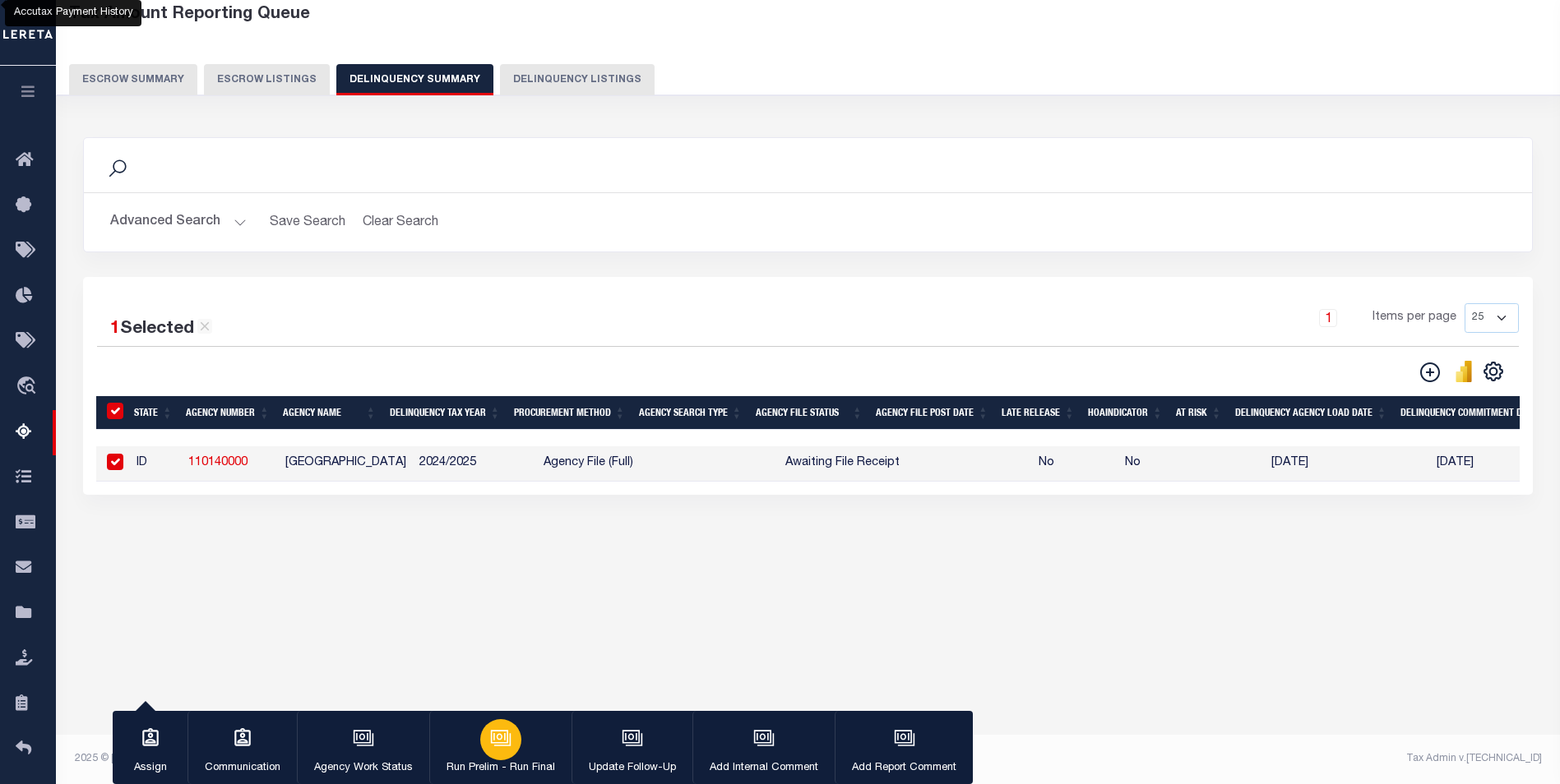
click at [478, 743] on button "Run Prelim - Run Final" at bounding box center [500, 748] width 143 height 74
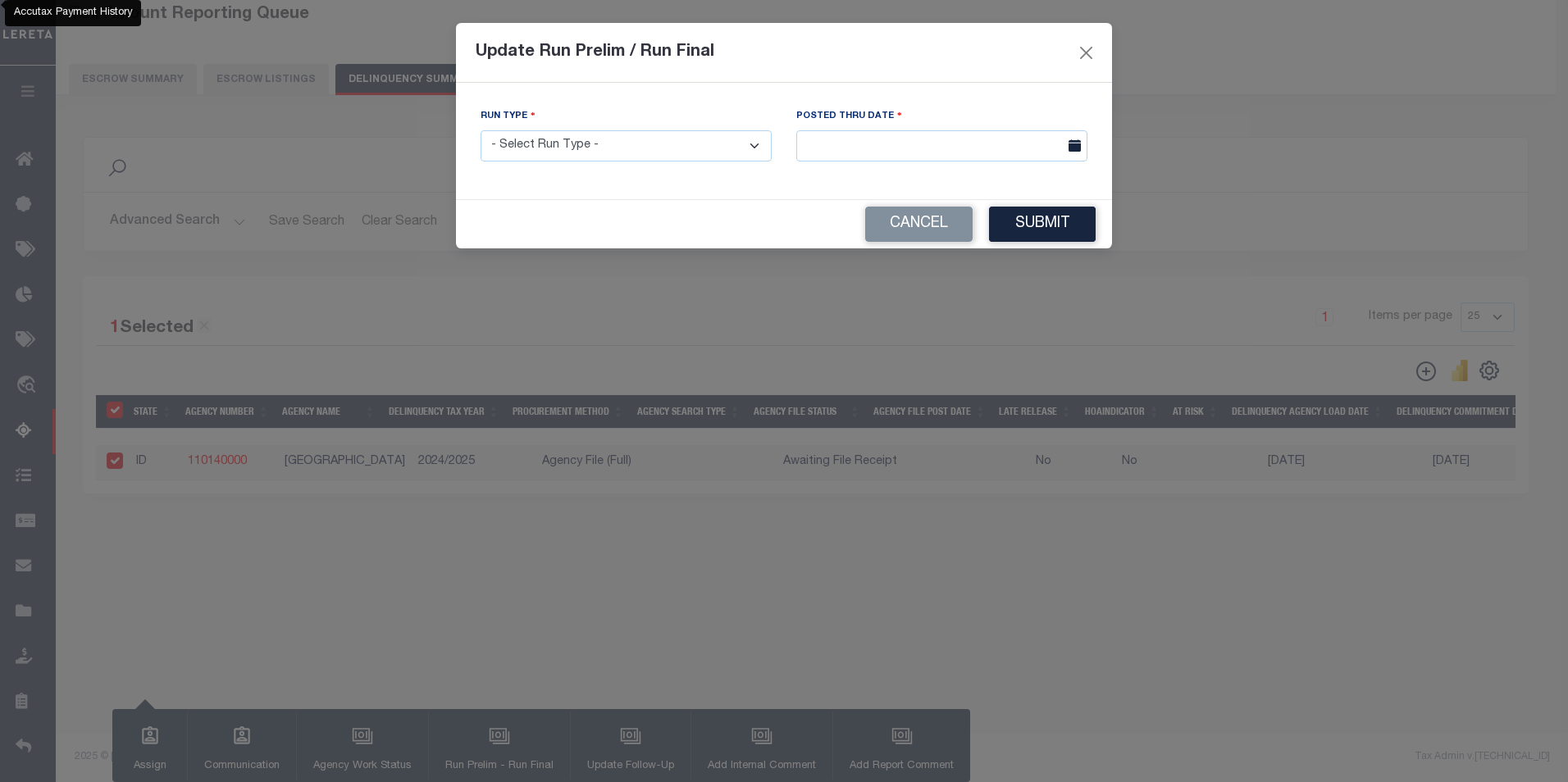
click at [594, 152] on select "- Select Run Type - Prelim Run Final Run" at bounding box center [626, 146] width 291 height 32
select select "P"
click at [480, 130] on select "- Select Run Type - Prelim Run Final Run" at bounding box center [626, 146] width 291 height 32
click at [906, 133] on input "text" at bounding box center [942, 146] width 291 height 32
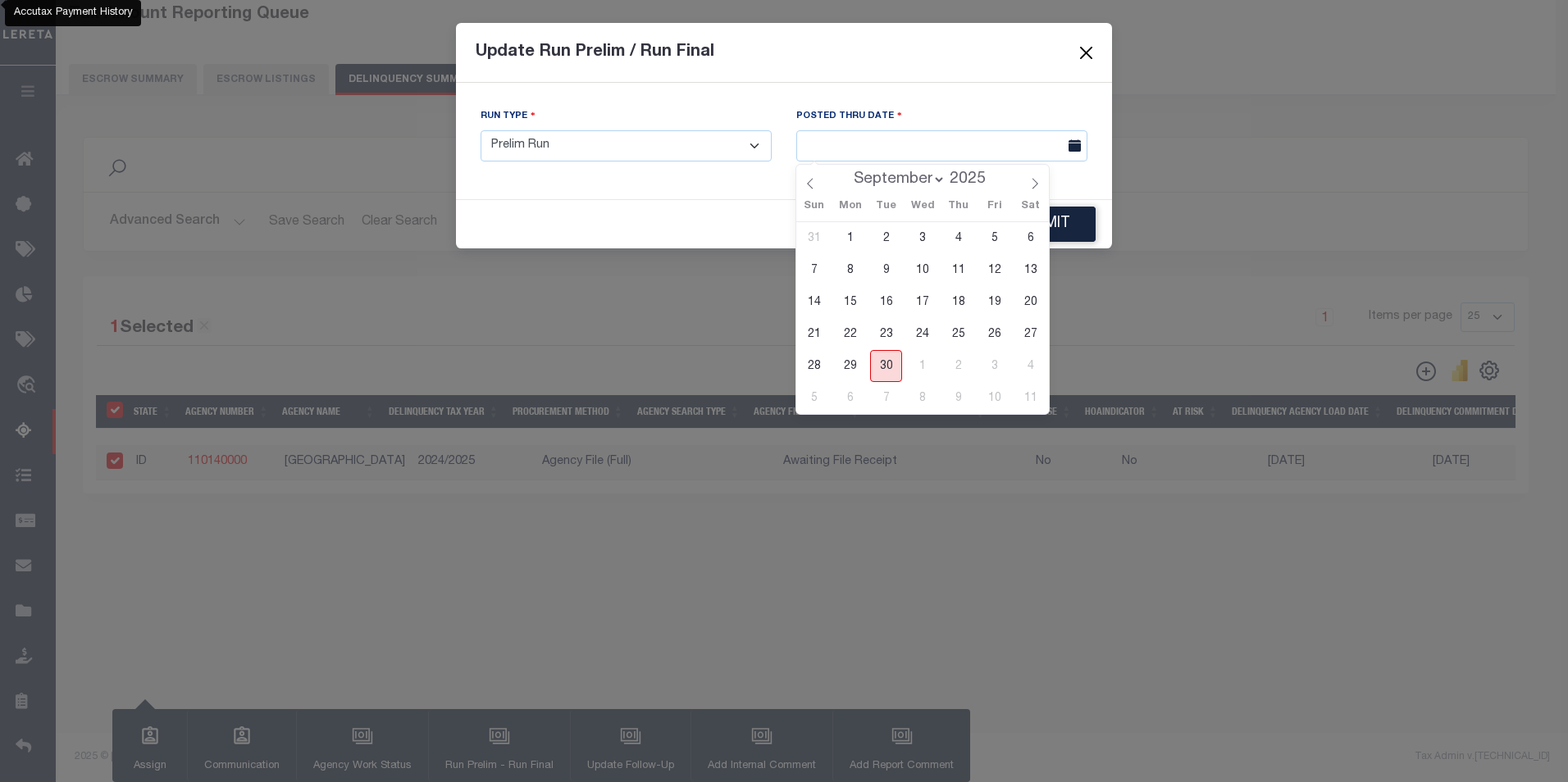
click at [890, 365] on span "30" at bounding box center [886, 366] width 32 height 32
type input "09/30/2025"
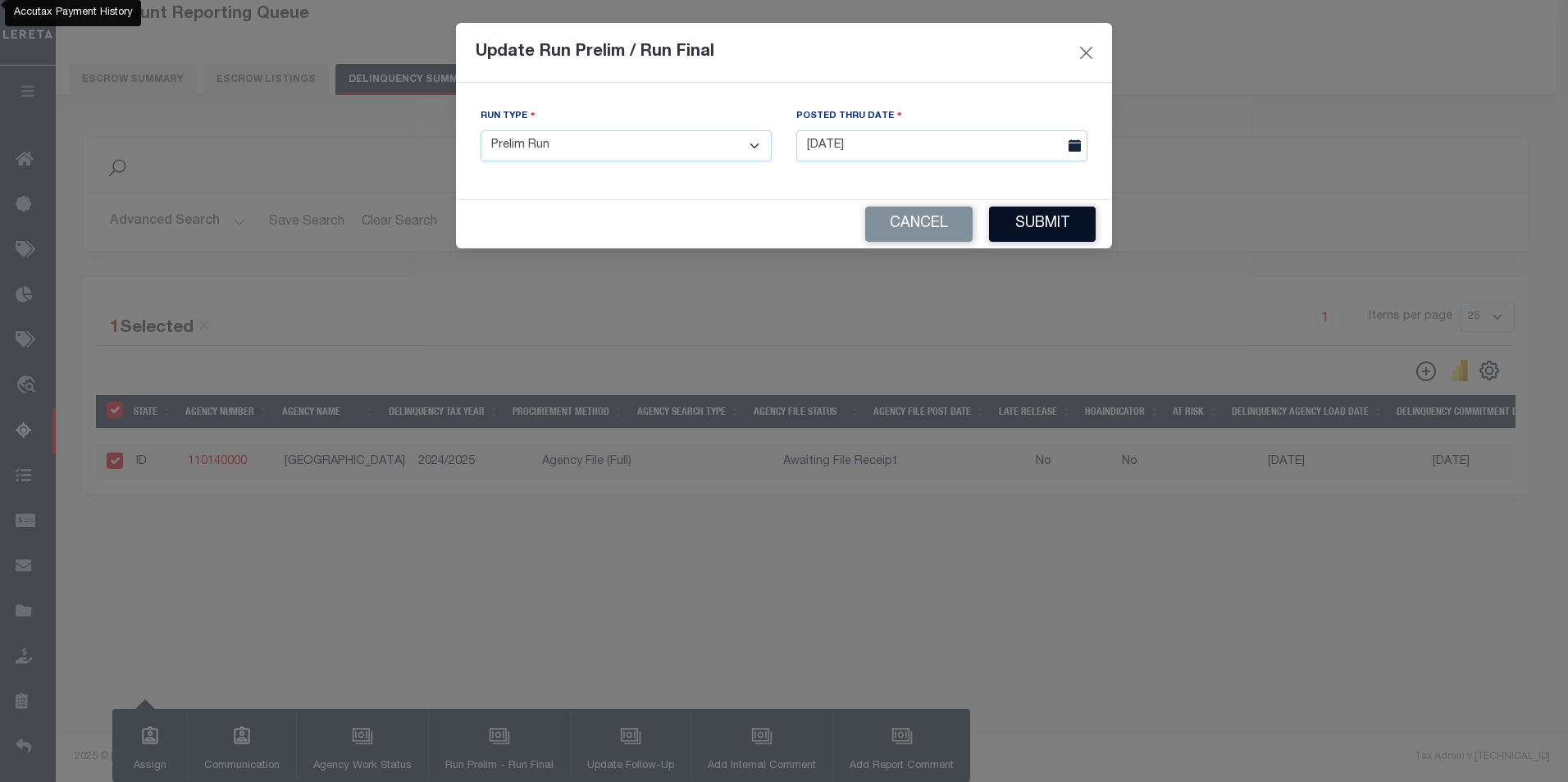
click at [1060, 229] on button "Submit" at bounding box center [1041, 224] width 106 height 35
